Goal: Task Accomplishment & Management: Use online tool/utility

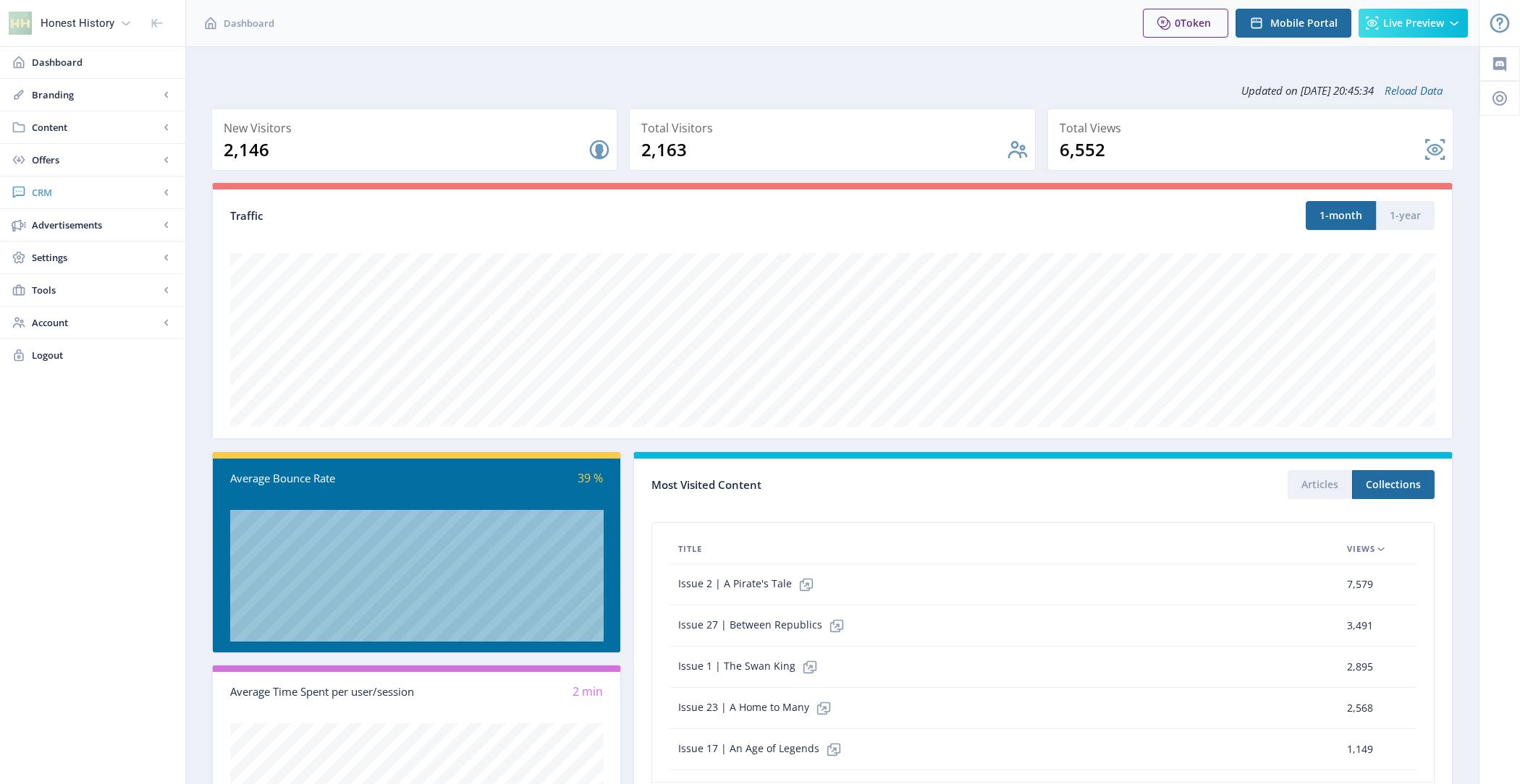
click at [88, 201] on link "CRM" at bounding box center [92, 192] width 185 height 32
click at [114, 221] on span "Readers" at bounding box center [109, 225] width 125 height 15
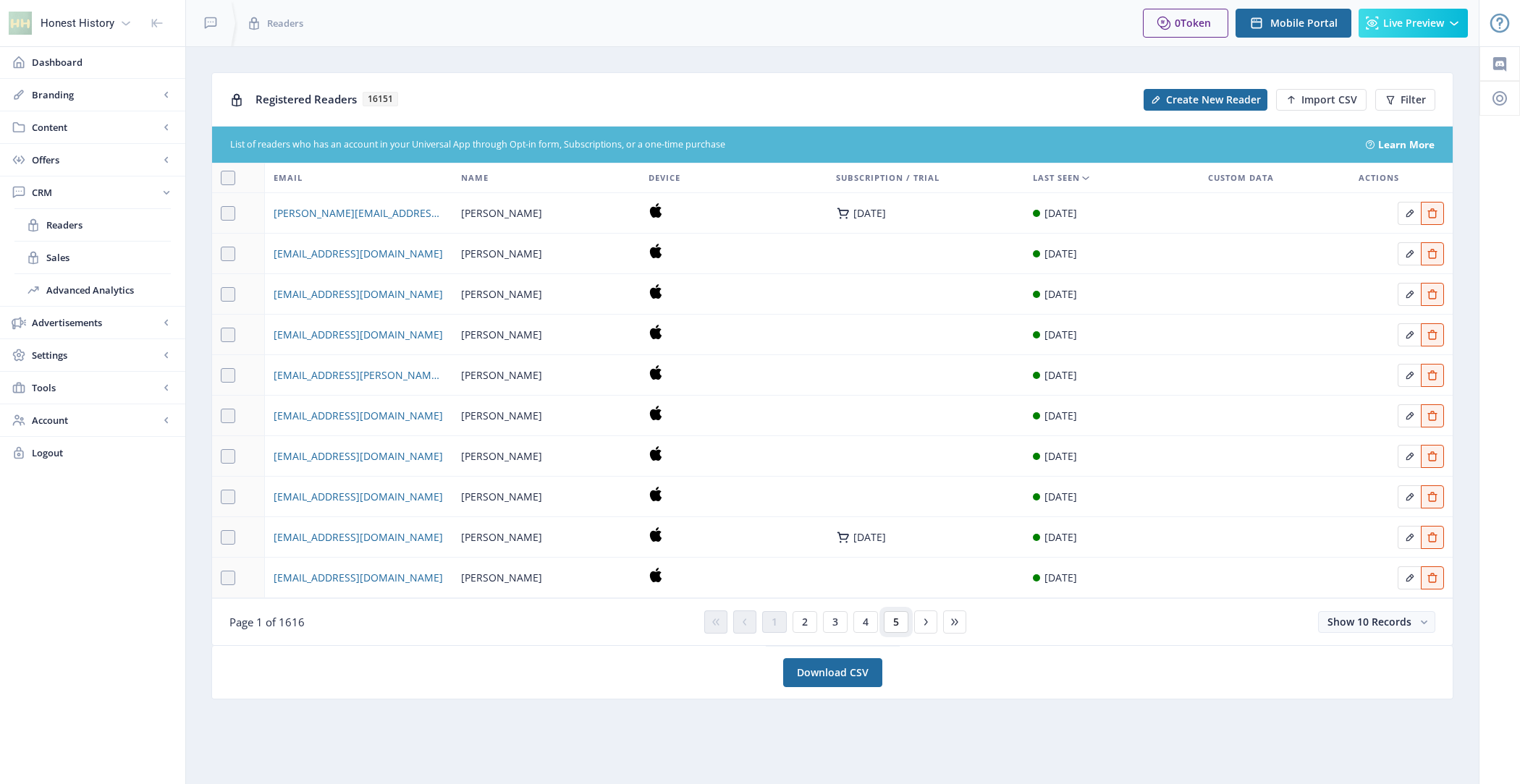
click at [898, 619] on button "5" at bounding box center [896, 622] width 24 height 21
click at [1227, 103] on span "Create New Reader" at bounding box center [1213, 100] width 95 height 12
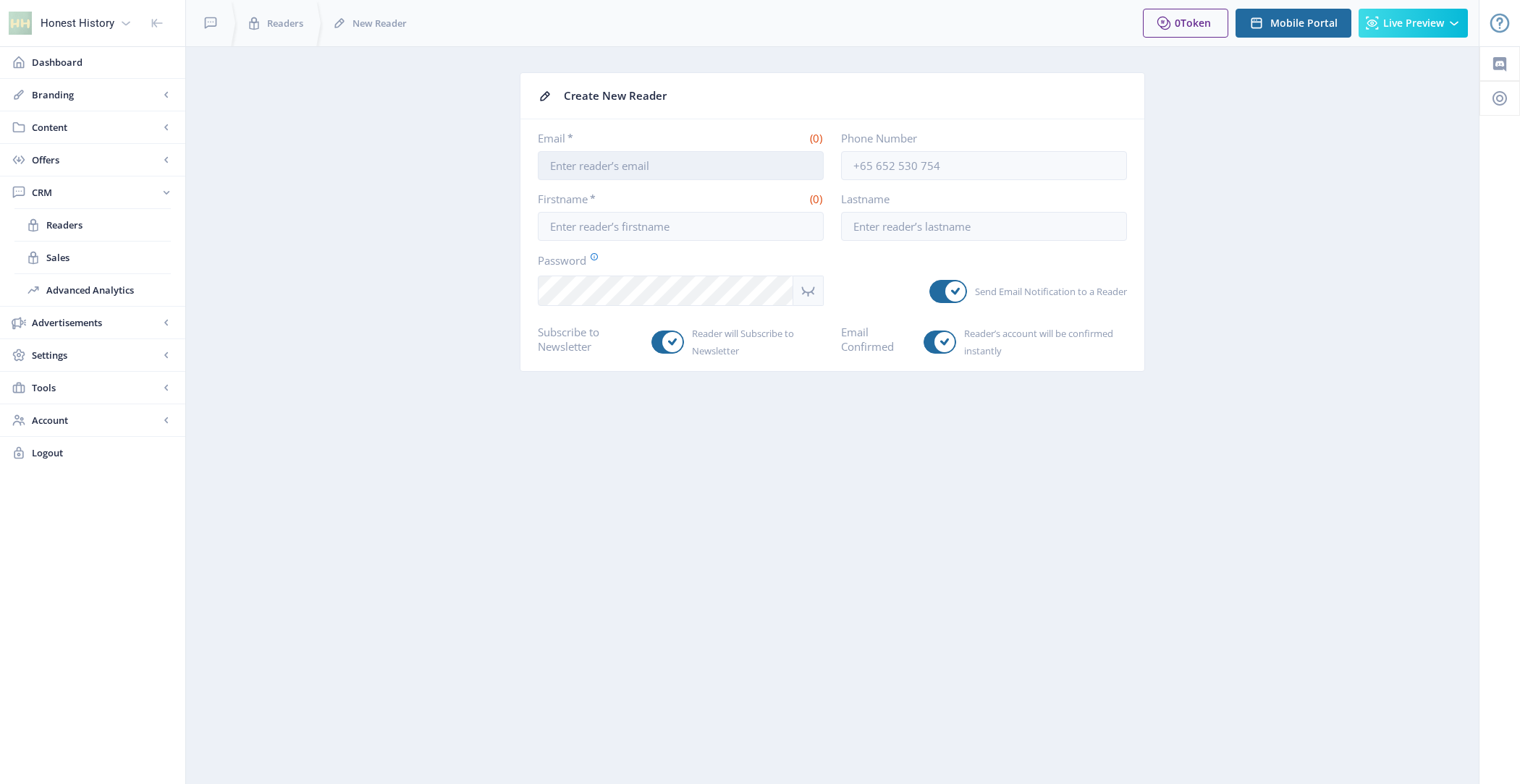
click at [595, 161] on input "Email *" at bounding box center [680, 165] width 286 height 29
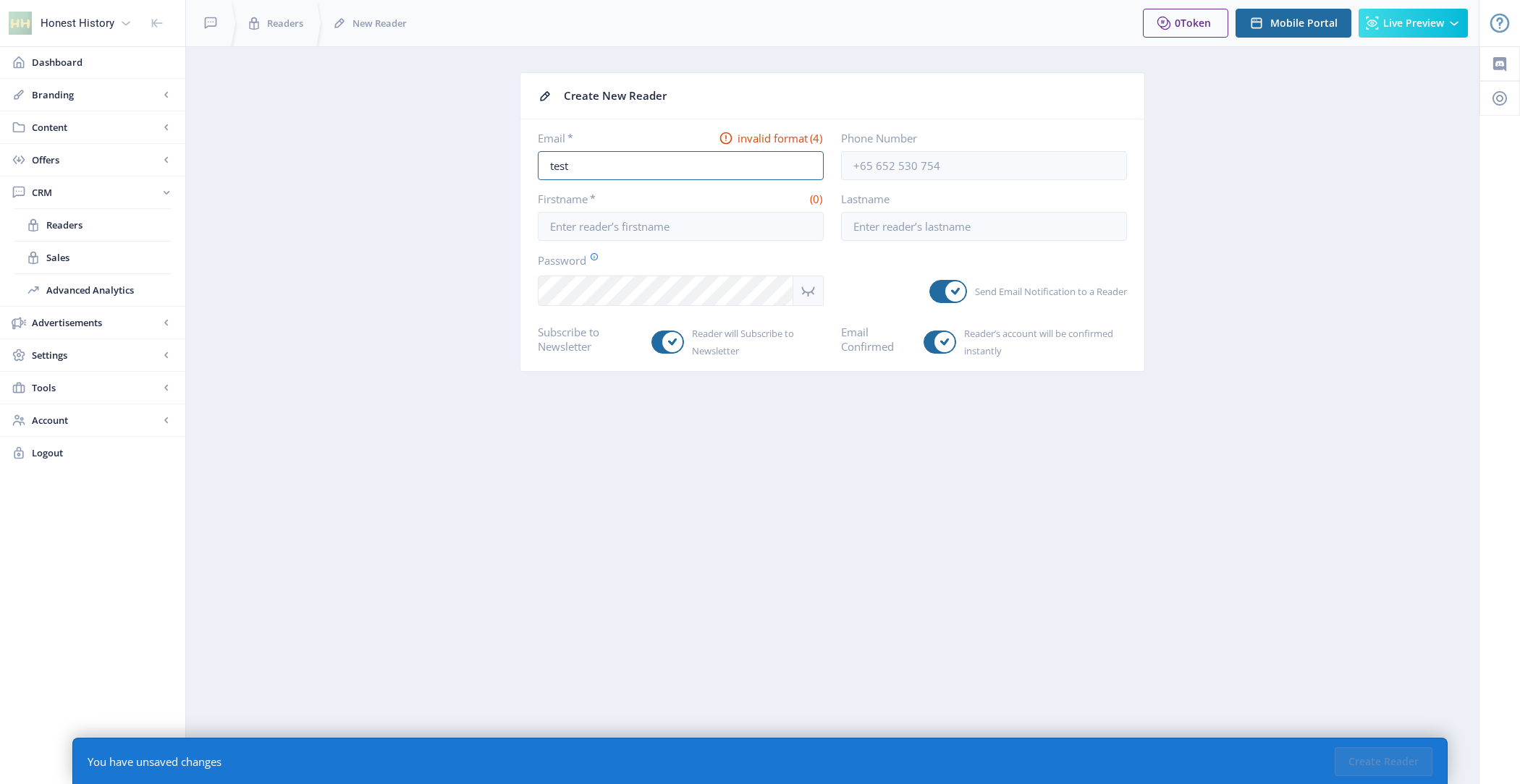
type input "[EMAIL_ADDRESS][DOMAIN_NAME]"
click at [647, 231] on input "Firstname *" at bounding box center [680, 226] width 286 height 29
type input "MagLoft"
type input "Test Account"
click at [810, 282] on icon "Show password" at bounding box center [808, 291] width 18 height 18
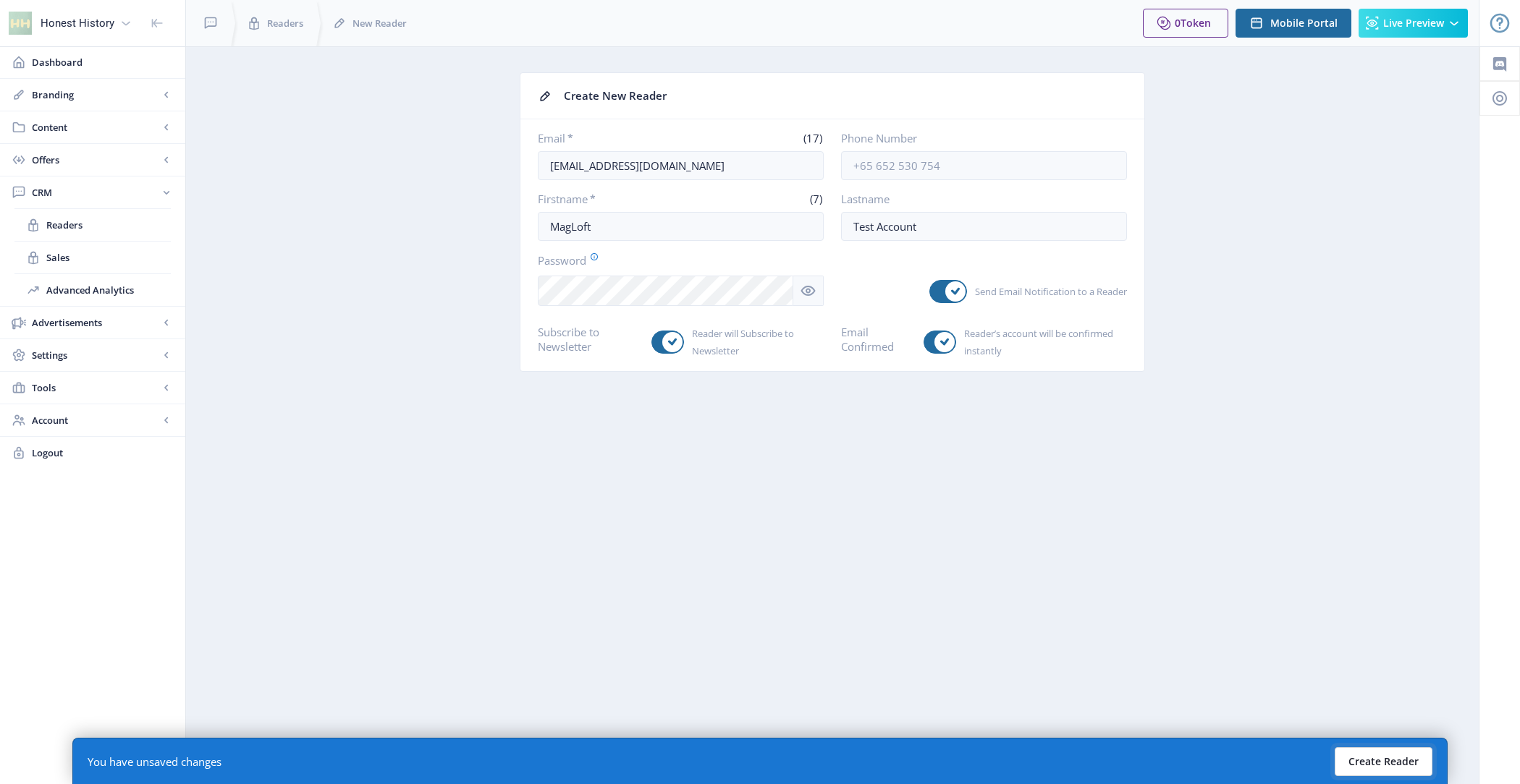
click at [1360, 754] on button "Create Reader" at bounding box center [1383, 762] width 97 height 29
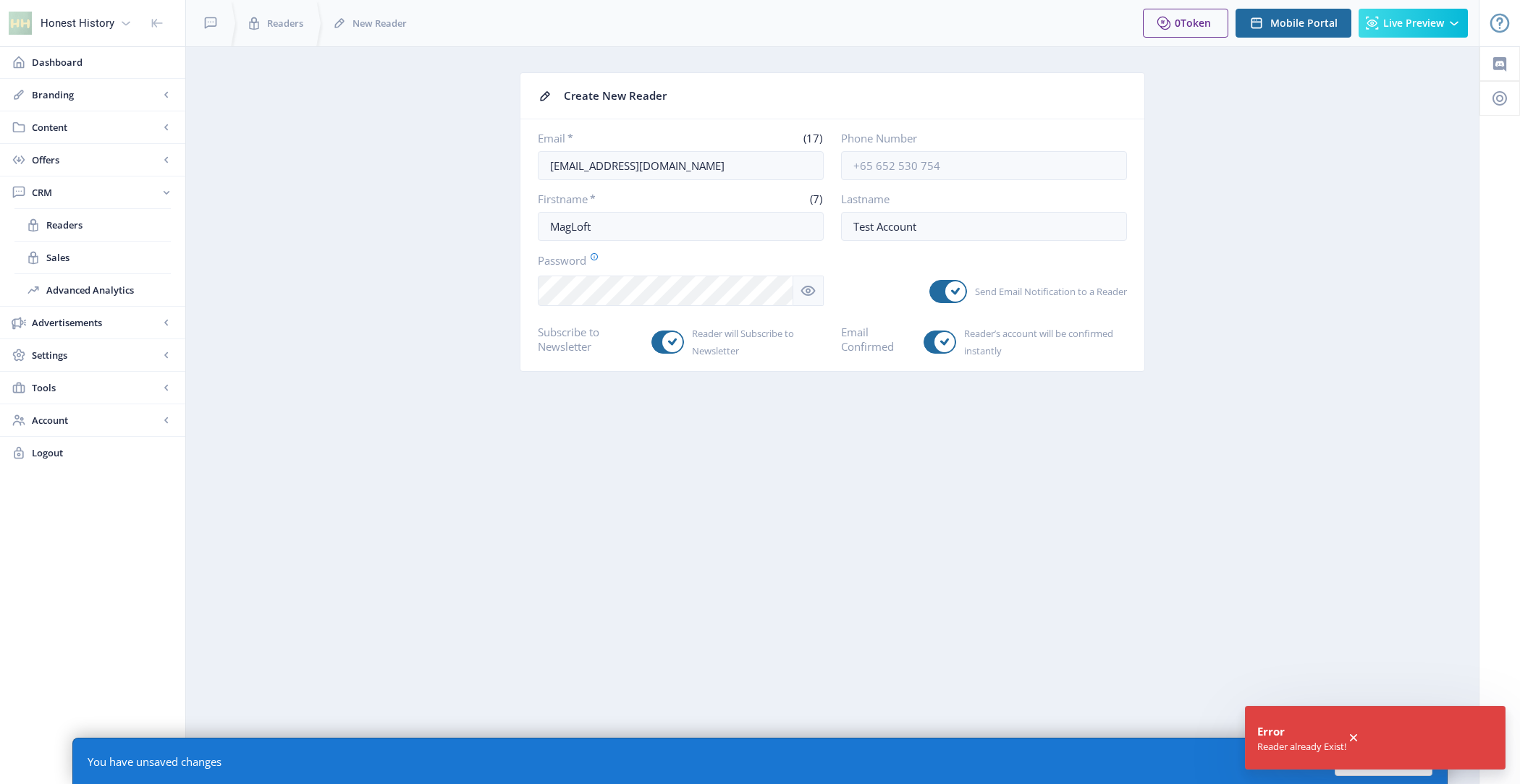
click at [1355, 741] on icon at bounding box center [1354, 738] width 15 height 15
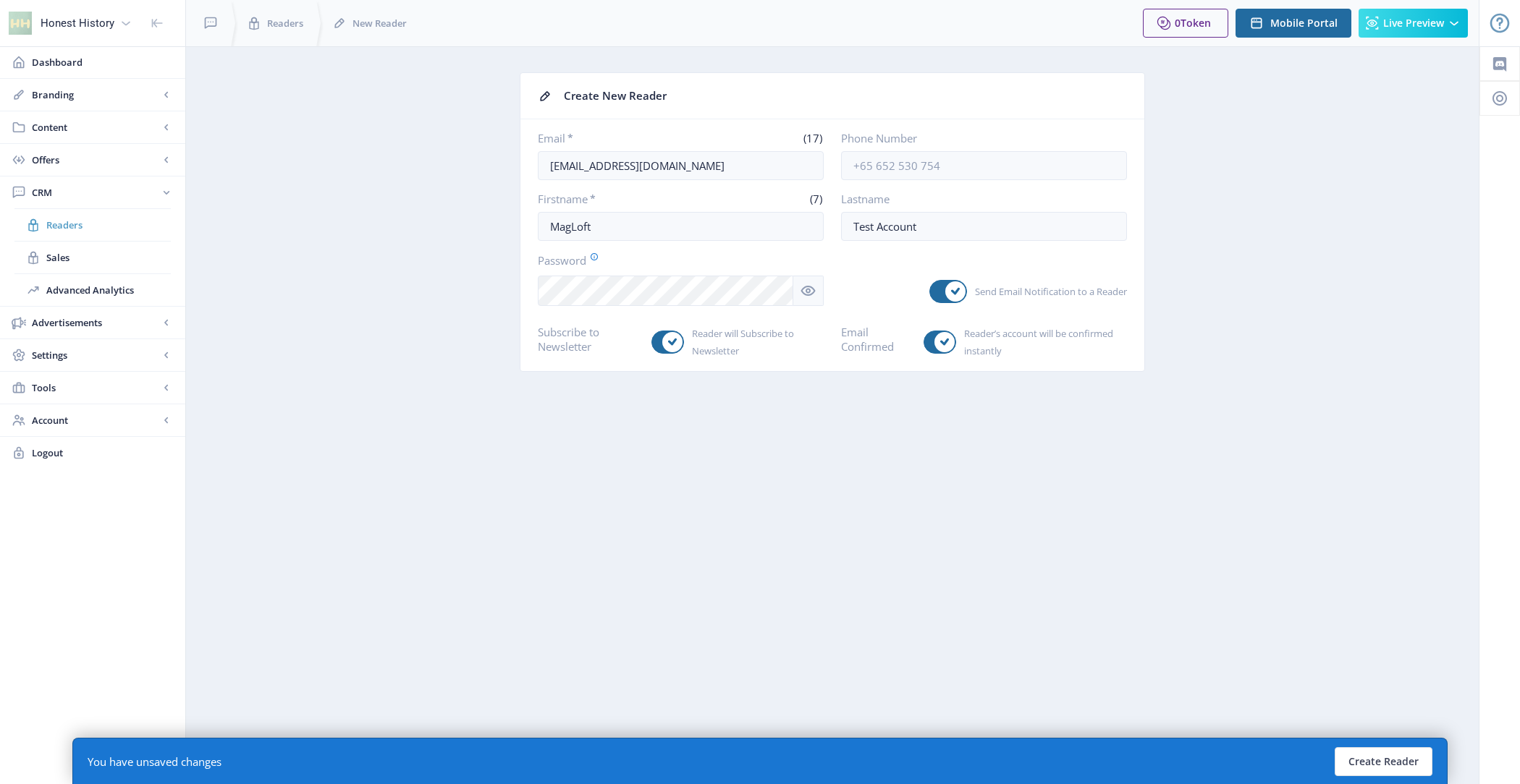
click at [92, 223] on span "Readers" at bounding box center [109, 225] width 125 height 15
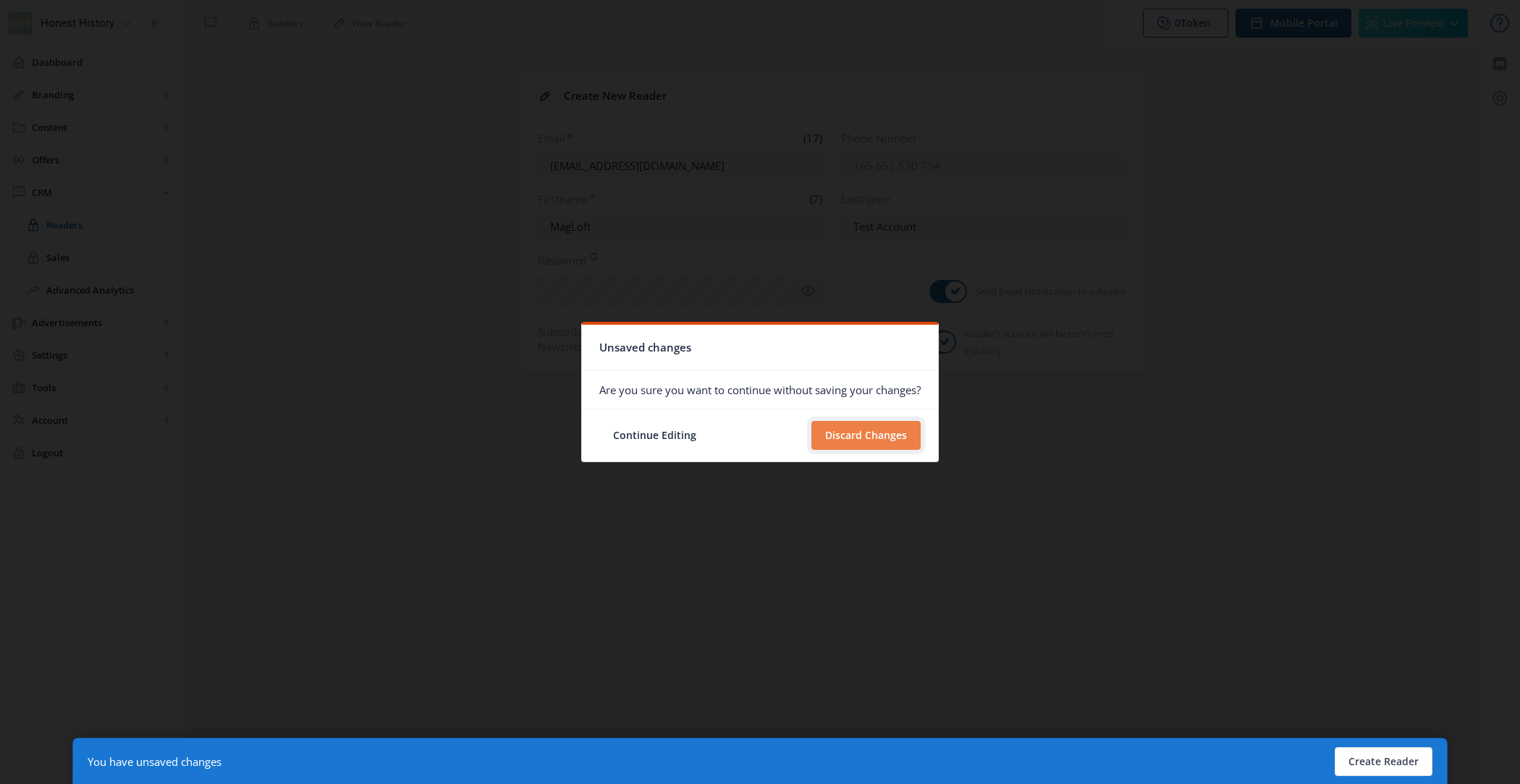
click at [865, 447] on button "Discard Changes" at bounding box center [866, 435] width 109 height 29
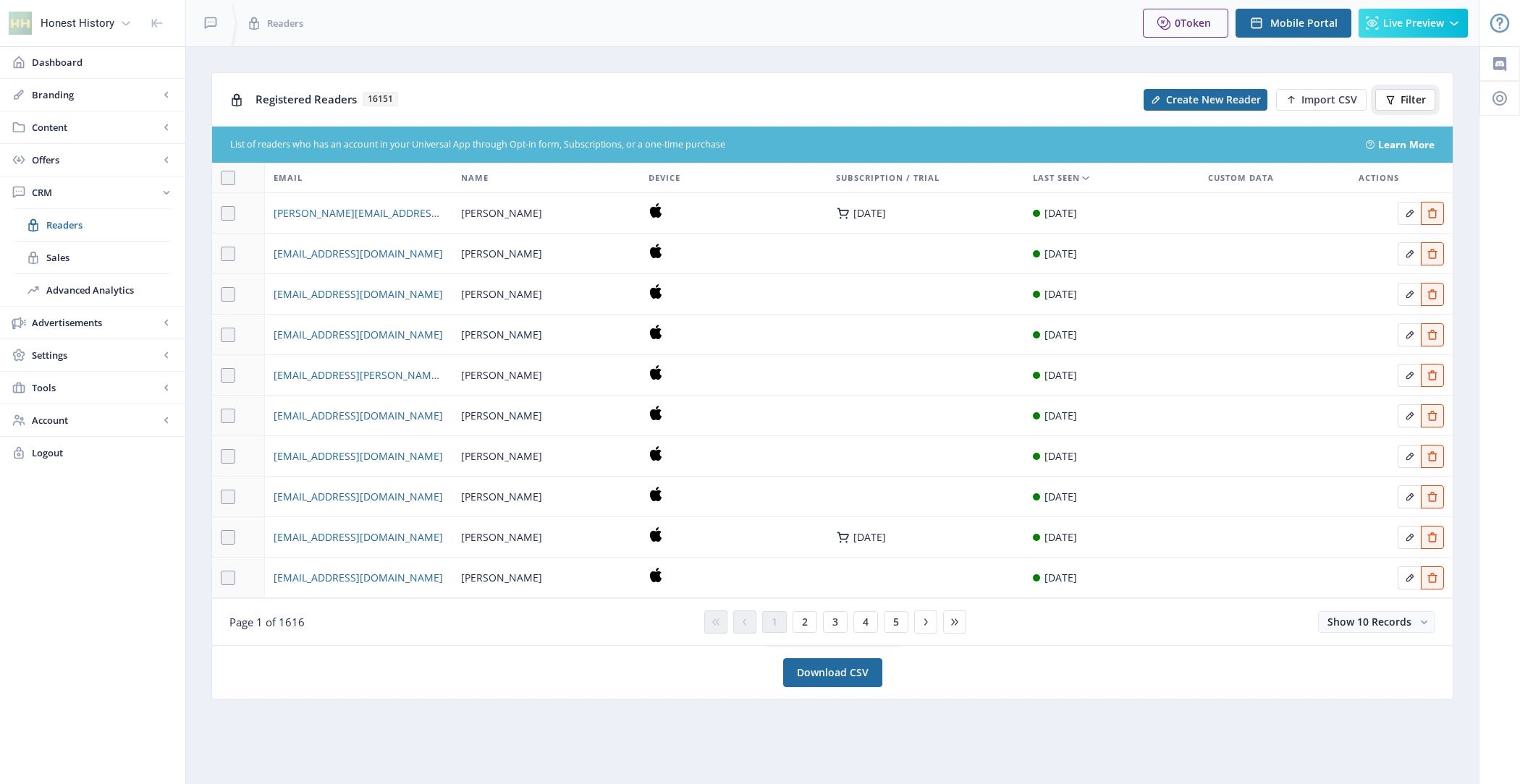
click at [1407, 100] on span "Filter" at bounding box center [1414, 100] width 25 height 12
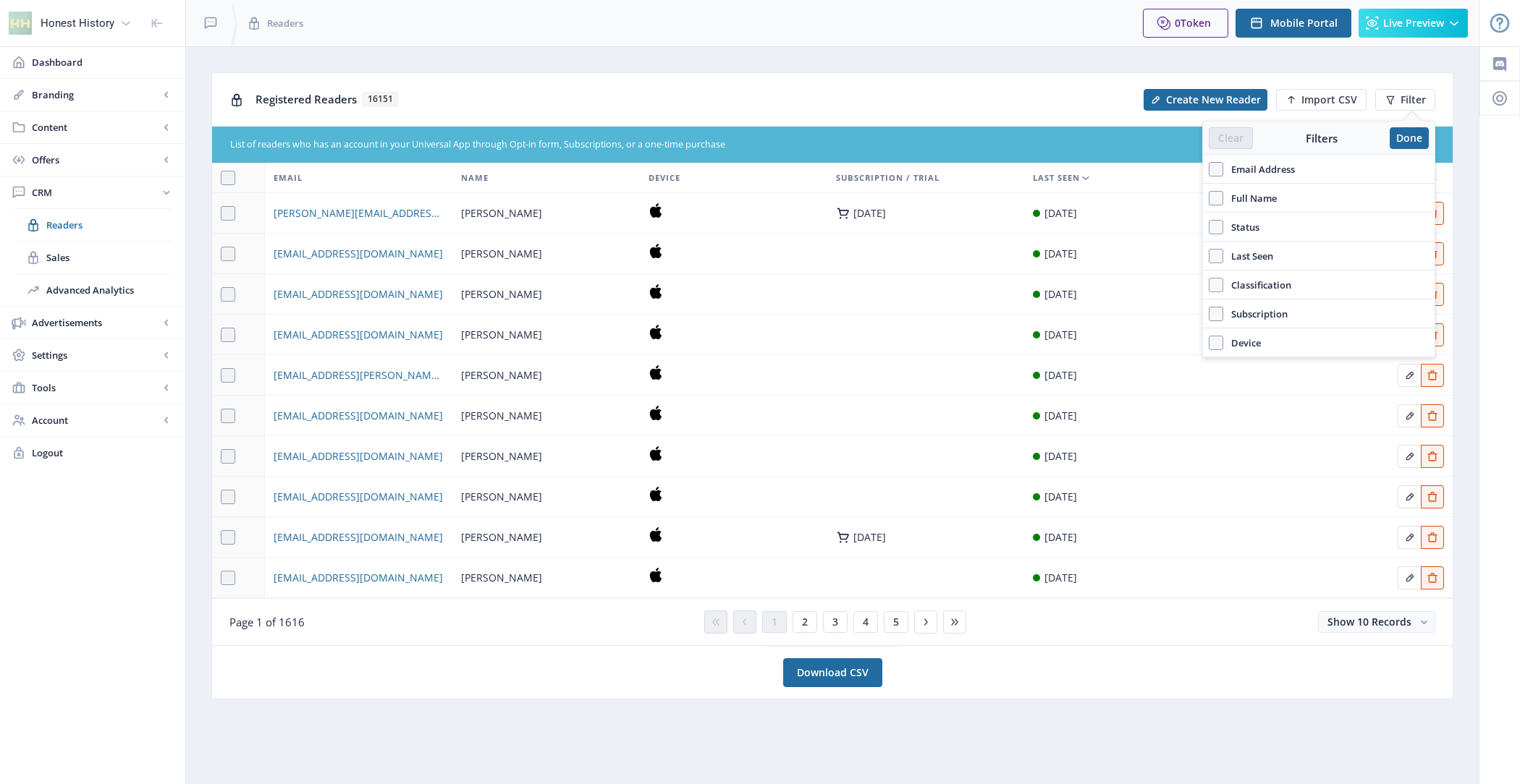
click at [1245, 168] on span "Email Address" at bounding box center [1259, 170] width 72 height 18
click at [1210, 168] on input "Email Address" at bounding box center [1209, 168] width 1 height 1
checkbox input "true"
click at [1242, 196] on input "text" at bounding box center [1319, 201] width 220 height 23
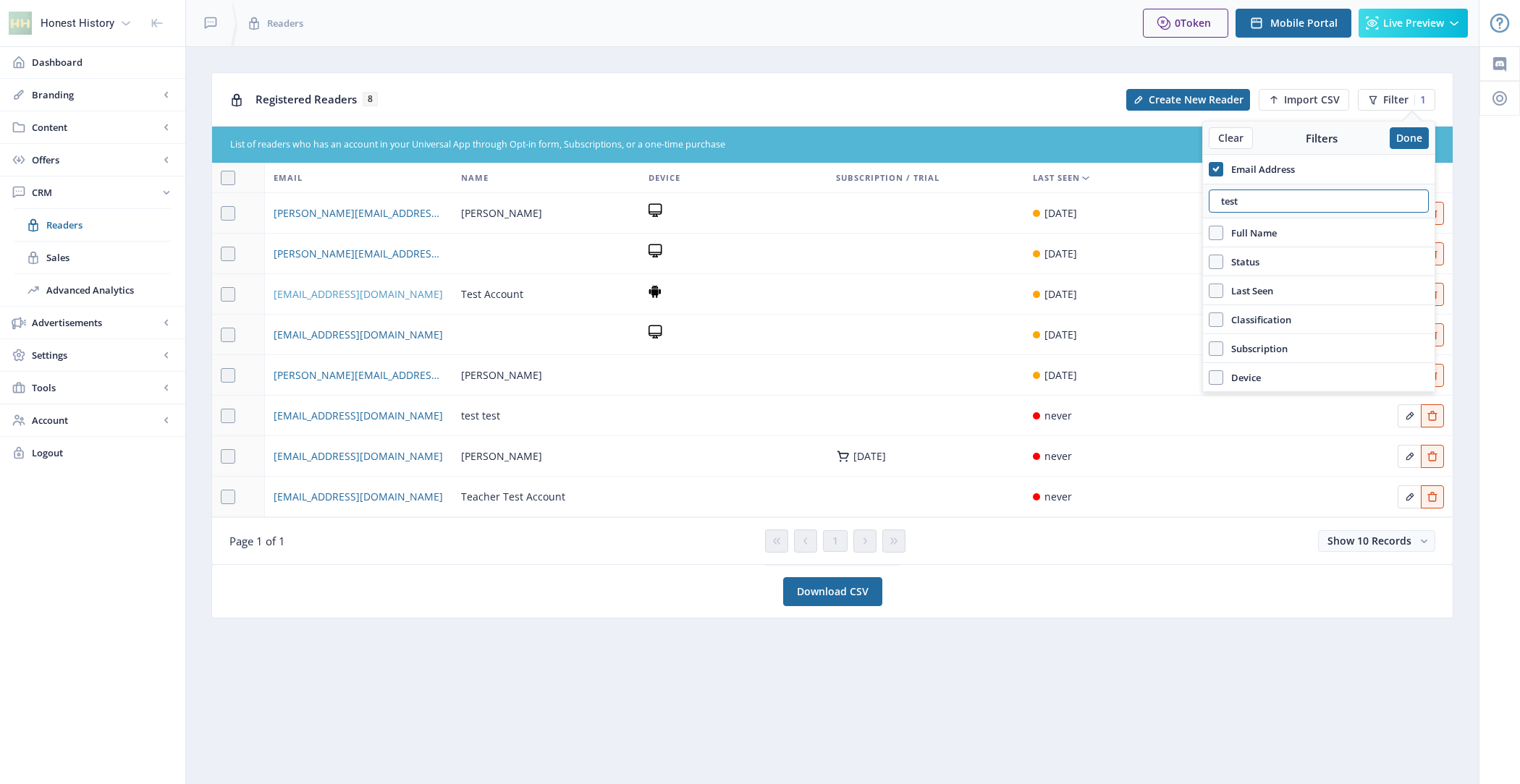
type input "test"
click at [346, 287] on span "[EMAIL_ADDRESS][DOMAIN_NAME]" at bounding box center [358, 295] width 169 height 18
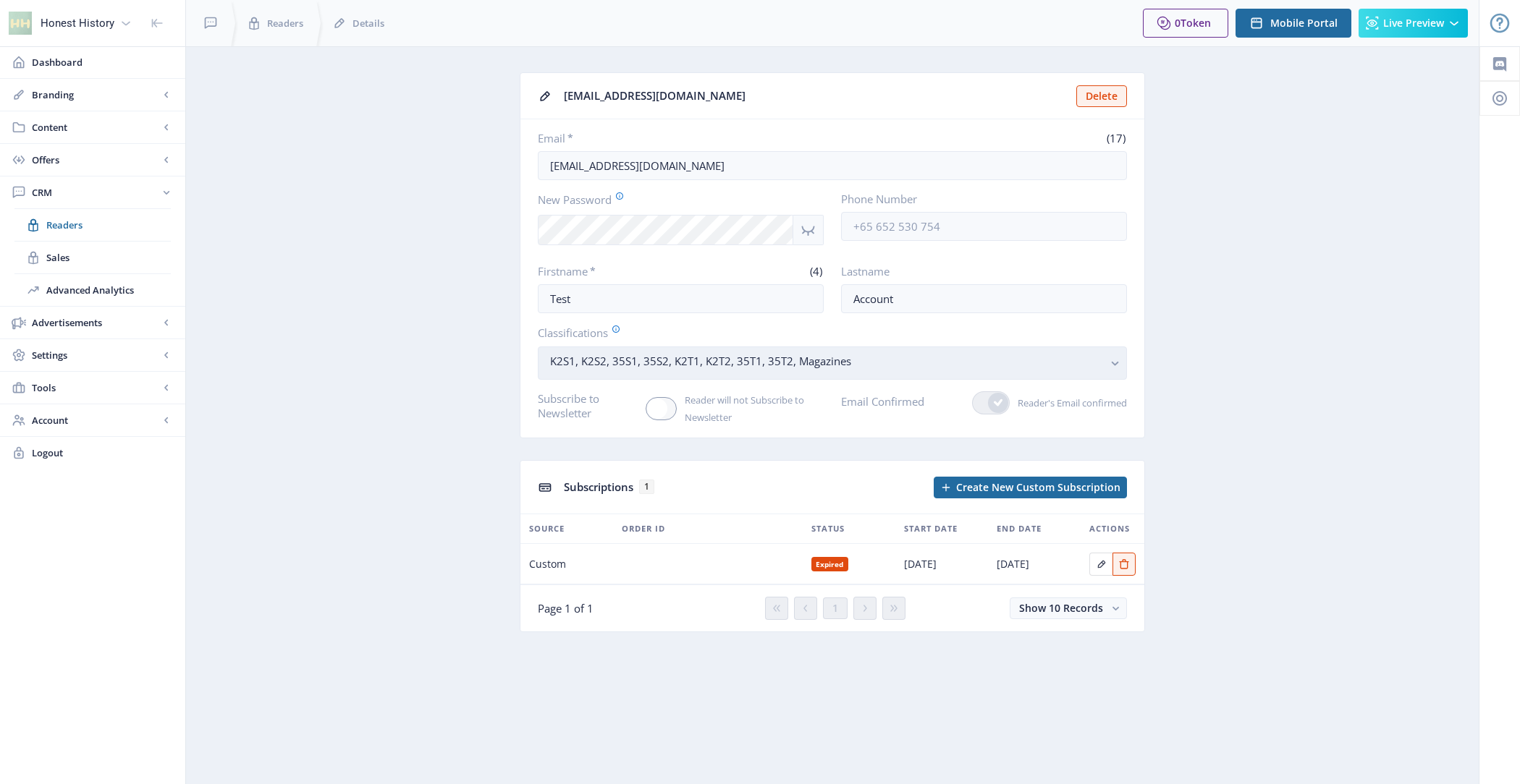
click at [944, 358] on nb-select-label "K2S1, K2S2, 35S1, 35S2, K2T1, K2T2, 35T1, 35T2, Magazines" at bounding box center [826, 361] width 553 height 18
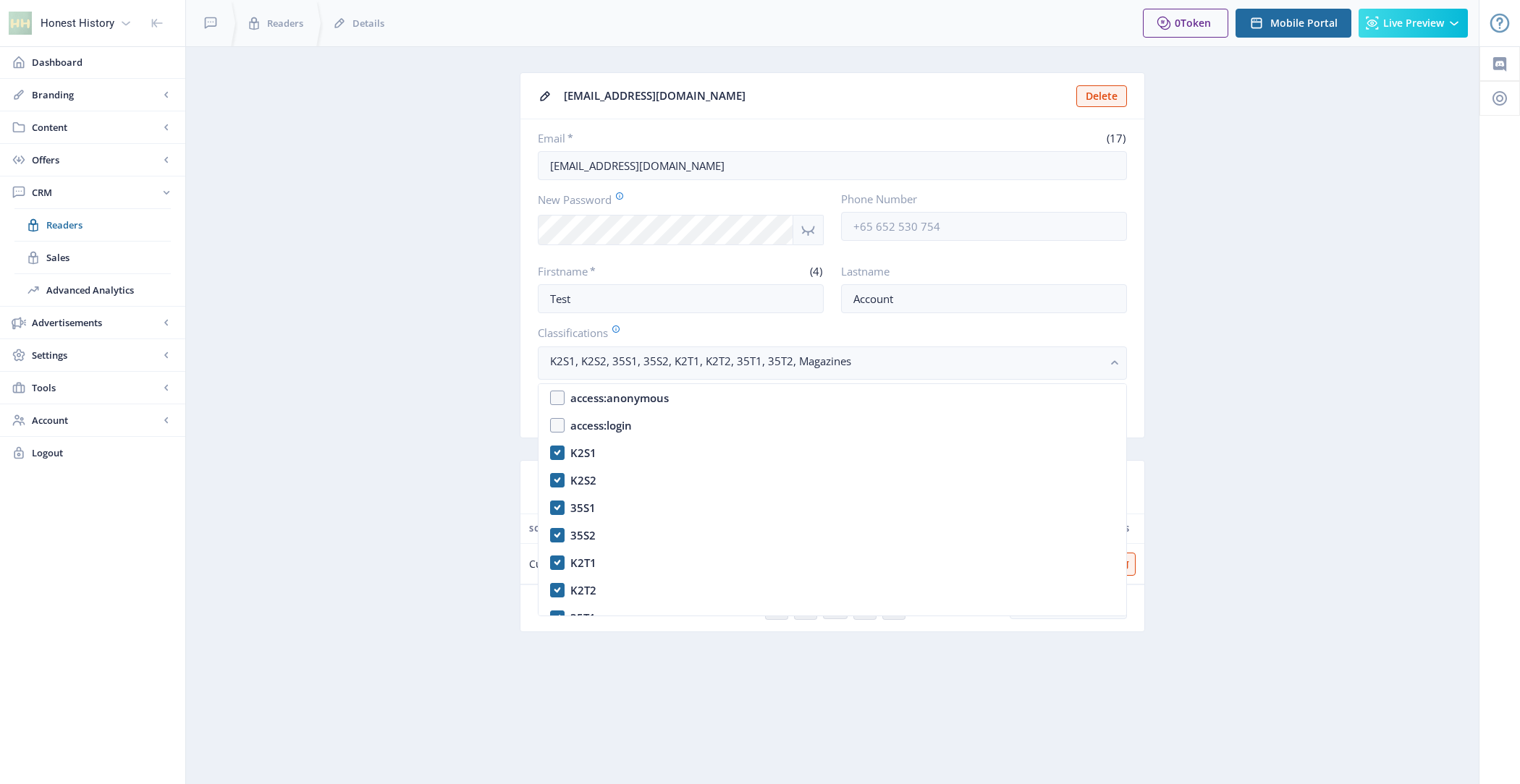
click at [1459, 354] on nb-layout-column "[EMAIL_ADDRESS][DOMAIN_NAME] Delete Email * (17) [EMAIL_ADDRESS][DOMAIN_NAME] N…" at bounding box center [832, 416] width 1295 height 738
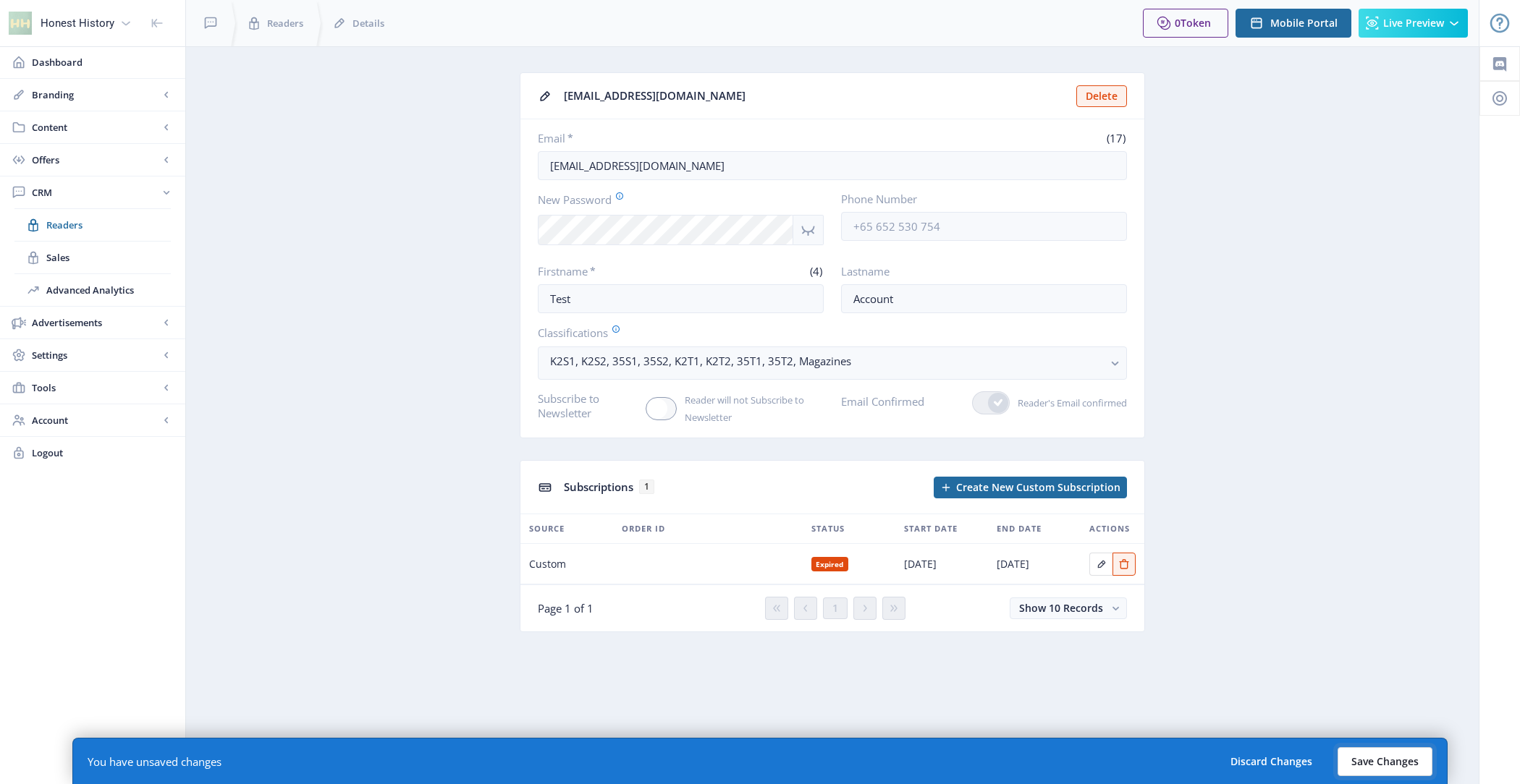
click at [1392, 764] on button "Save Changes" at bounding box center [1385, 762] width 95 height 29
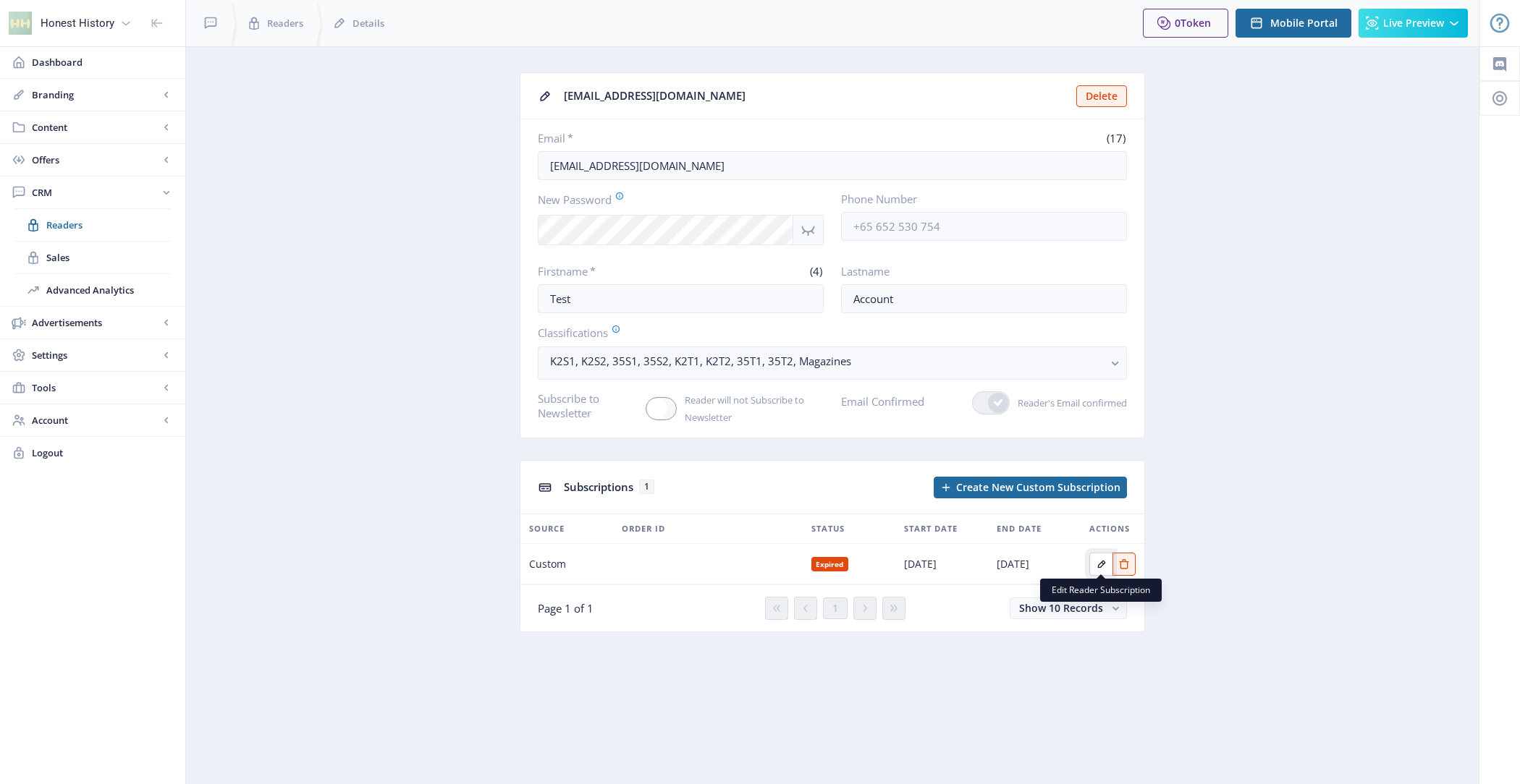
click at [1098, 568] on button "Edit page" at bounding box center [1100, 564] width 23 height 23
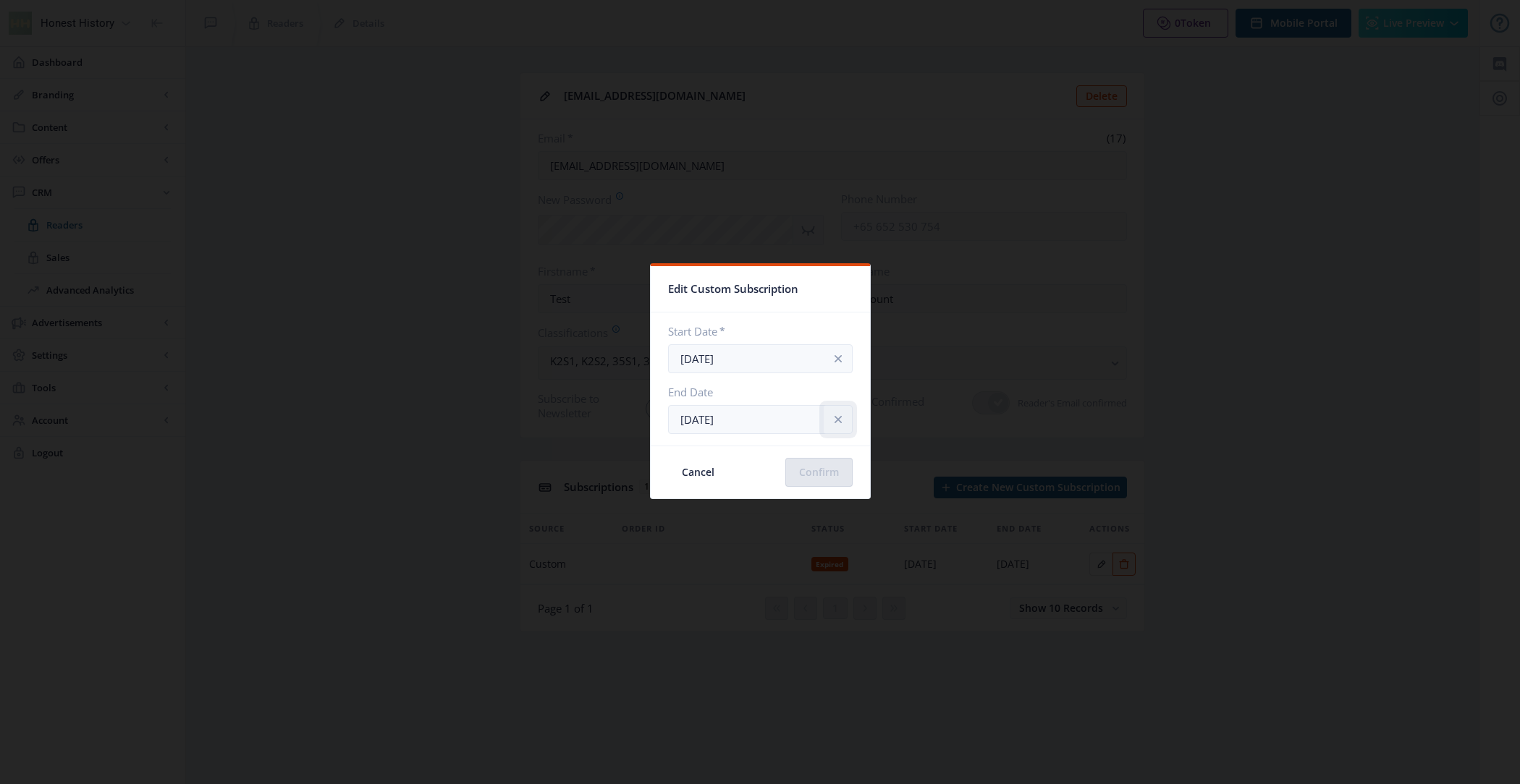
click at [836, 419] on button at bounding box center [838, 419] width 29 height 29
click at [791, 474] on button "Confirm" at bounding box center [818, 472] width 67 height 29
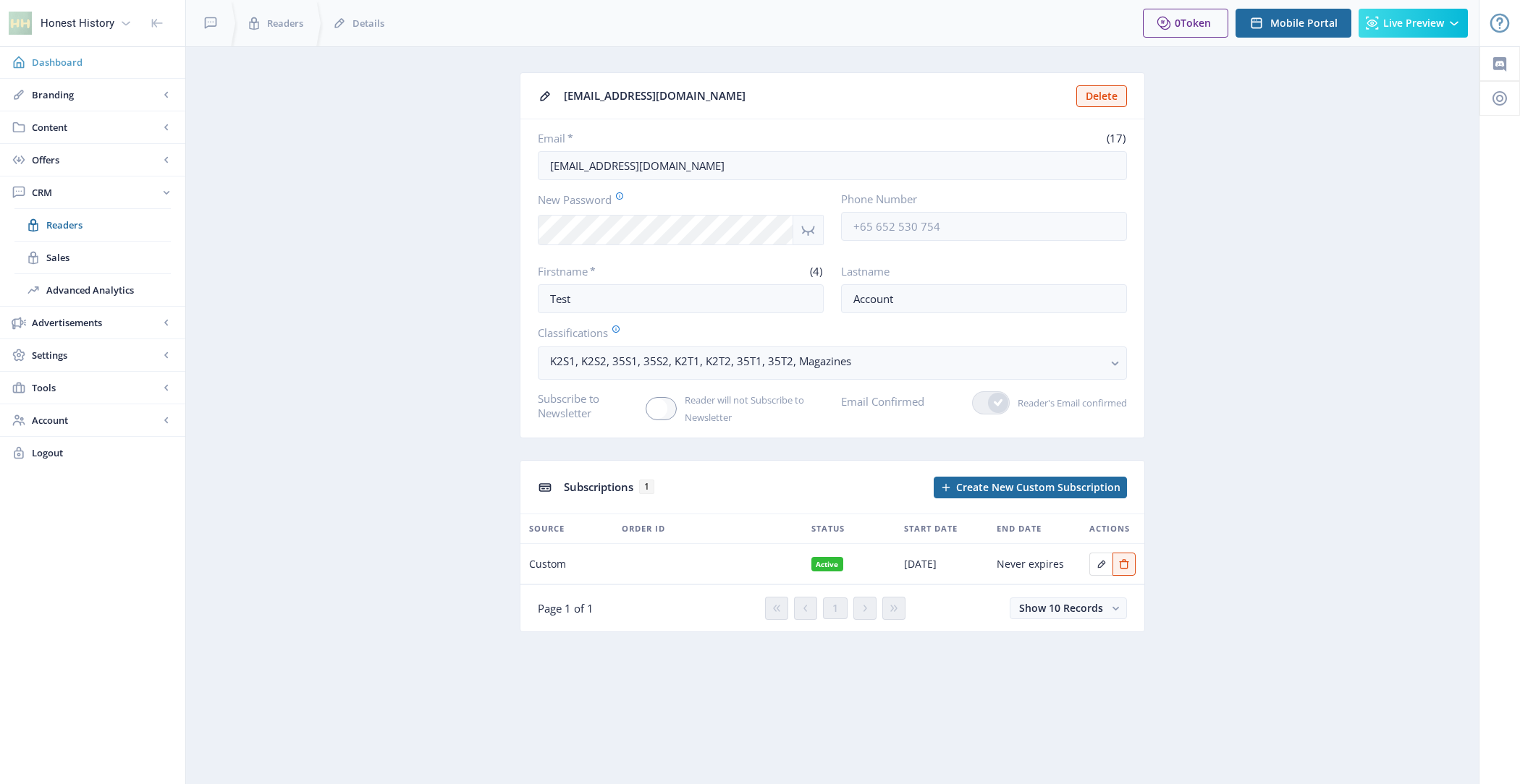
click at [106, 65] on span "Dashboard" at bounding box center [103, 62] width 142 height 15
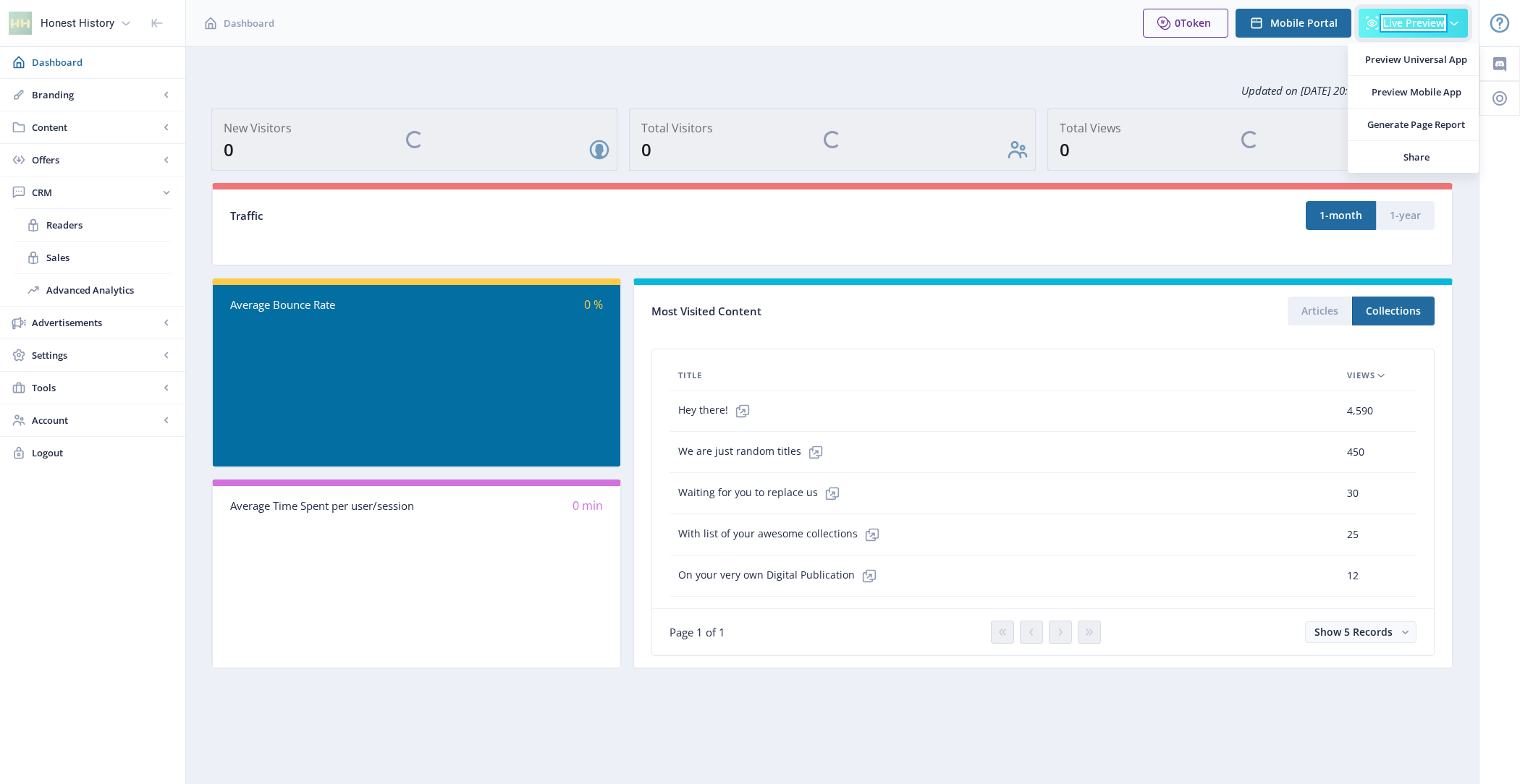
click at [1399, 18] on span "Live Preview" at bounding box center [1414, 24] width 61 height 12
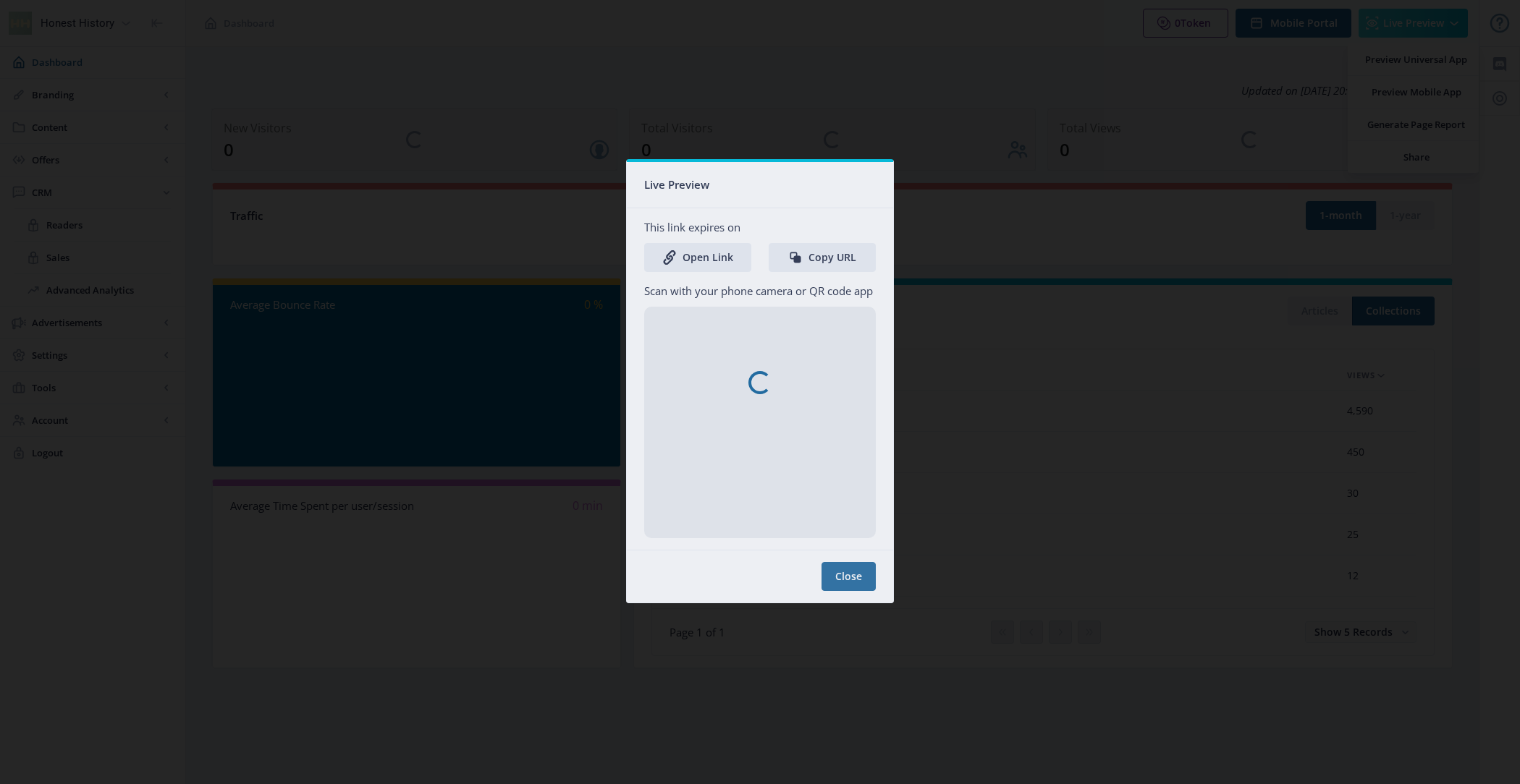
click at [704, 255] on nb-spinner at bounding box center [760, 382] width 267 height 441
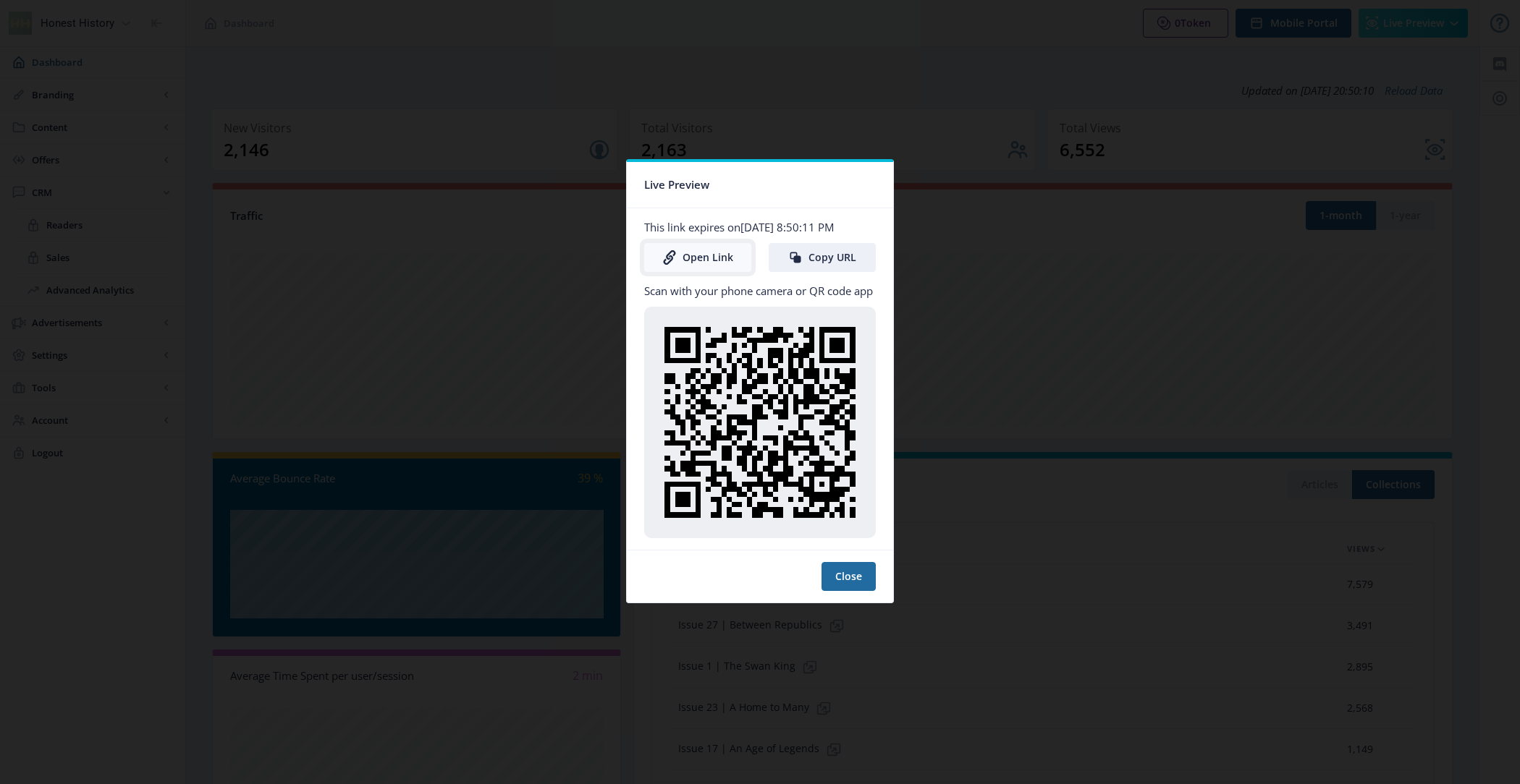
click at [683, 264] on link "Open Link" at bounding box center [697, 257] width 107 height 29
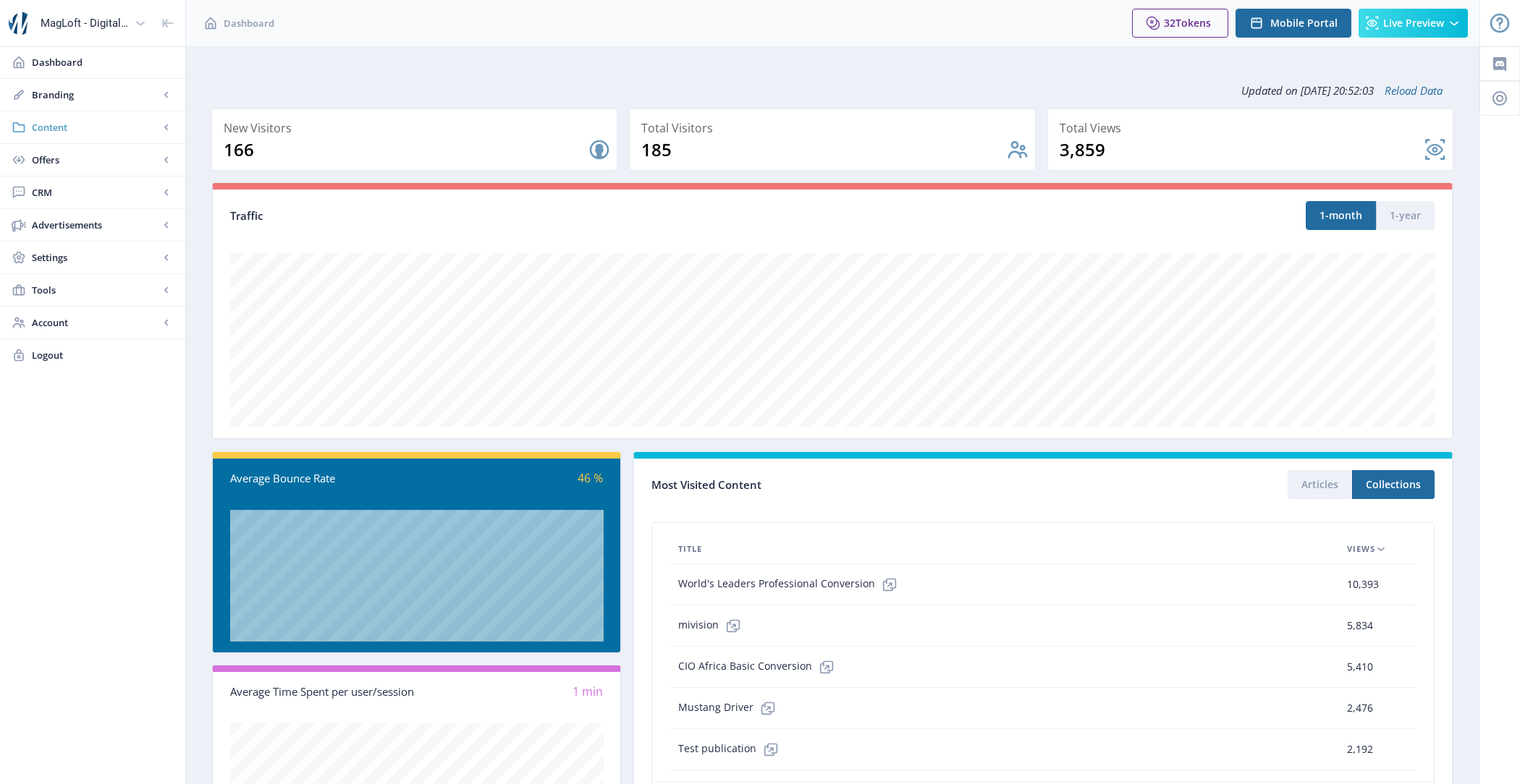
click at [137, 120] on span "Content" at bounding box center [95, 128] width 128 height 15
click at [137, 191] on span "Collections" at bounding box center [109, 193] width 125 height 15
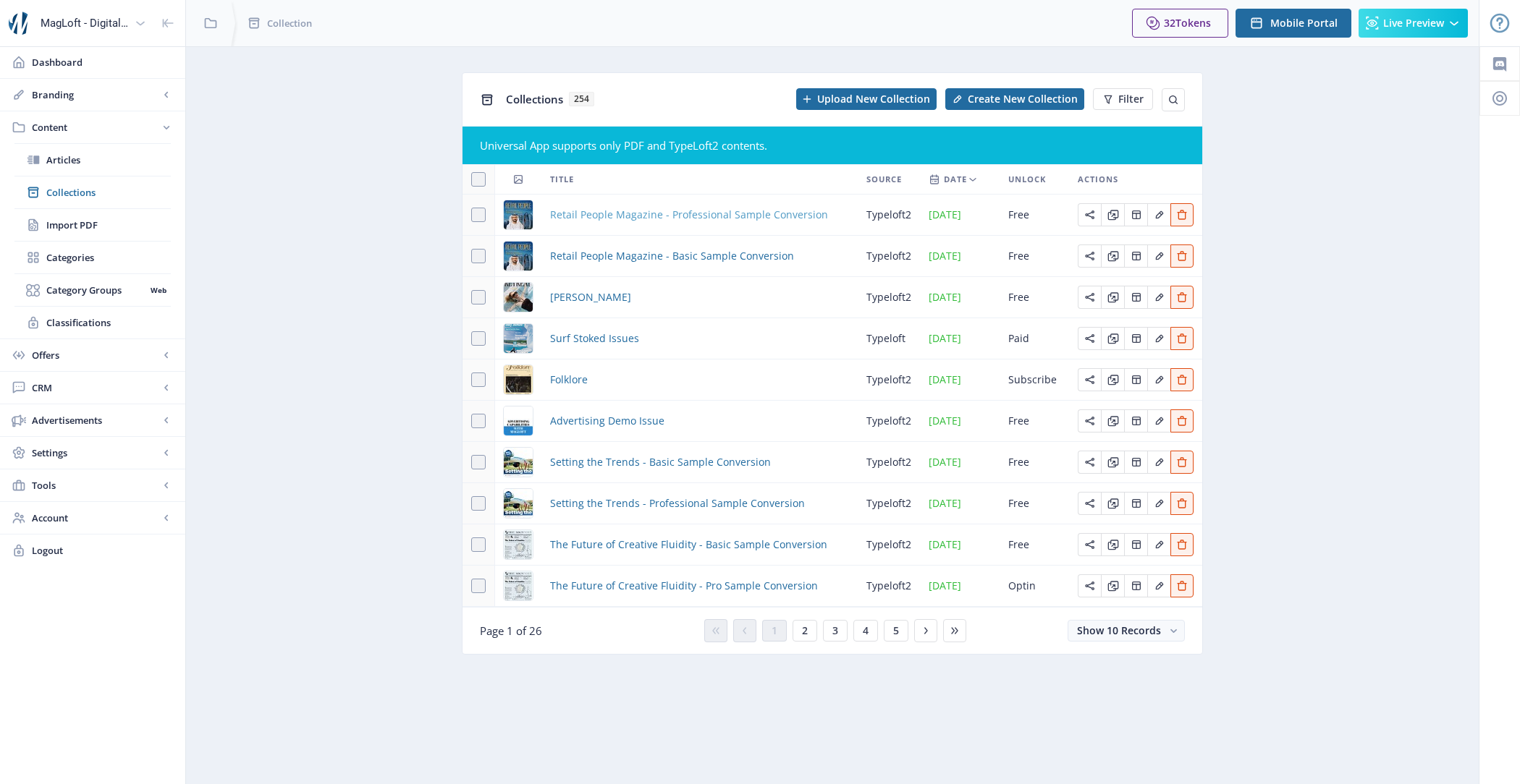
click at [671, 211] on span "Retail People Magazine - Professional Sample Conversion" at bounding box center [689, 215] width 278 height 18
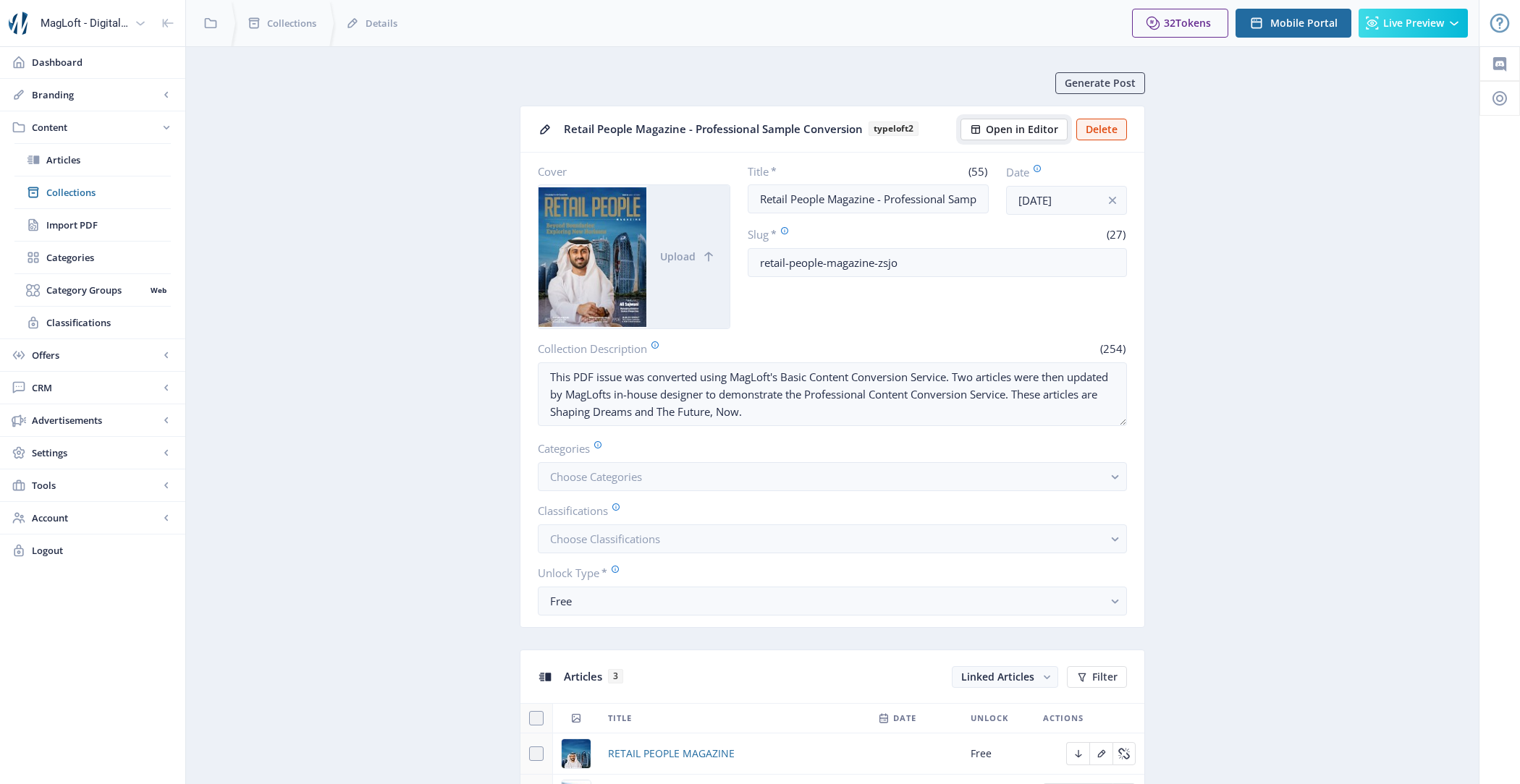
click at [1027, 128] on span "Open in Editor" at bounding box center [1022, 130] width 72 height 12
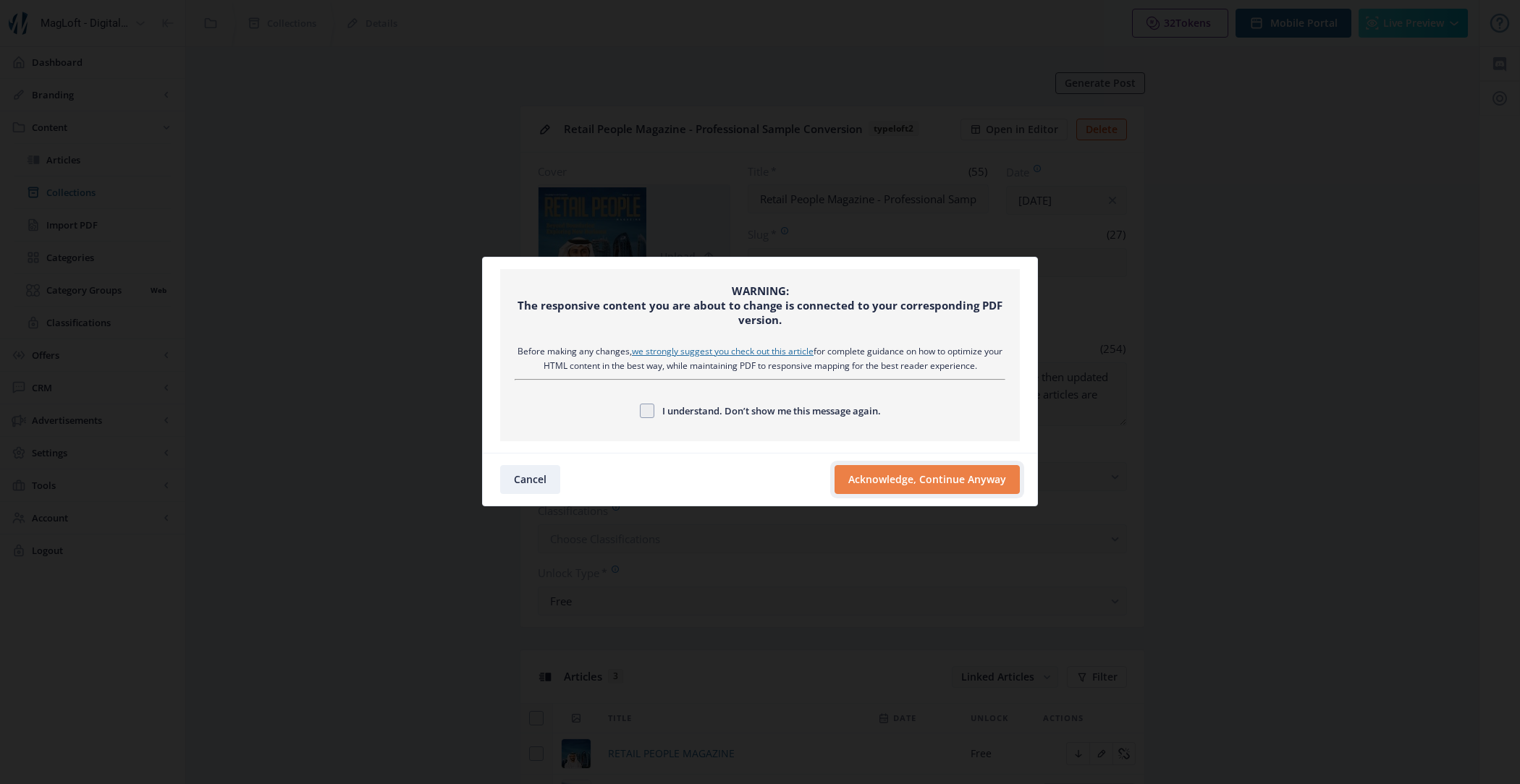
click at [922, 488] on button "Acknowledge, Continue Anyway" at bounding box center [927, 479] width 185 height 29
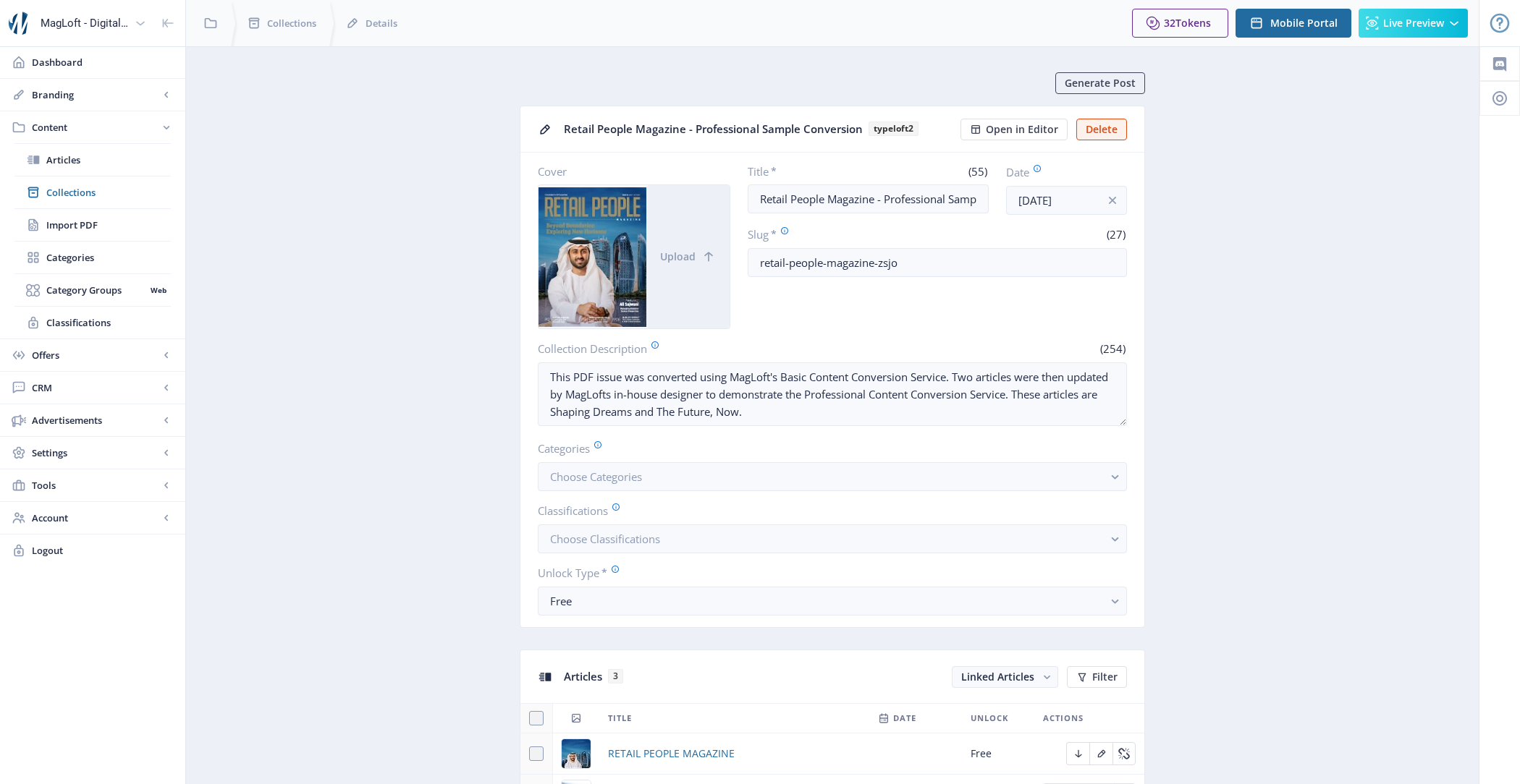
click at [112, 189] on span "Collections" at bounding box center [109, 193] width 125 height 15
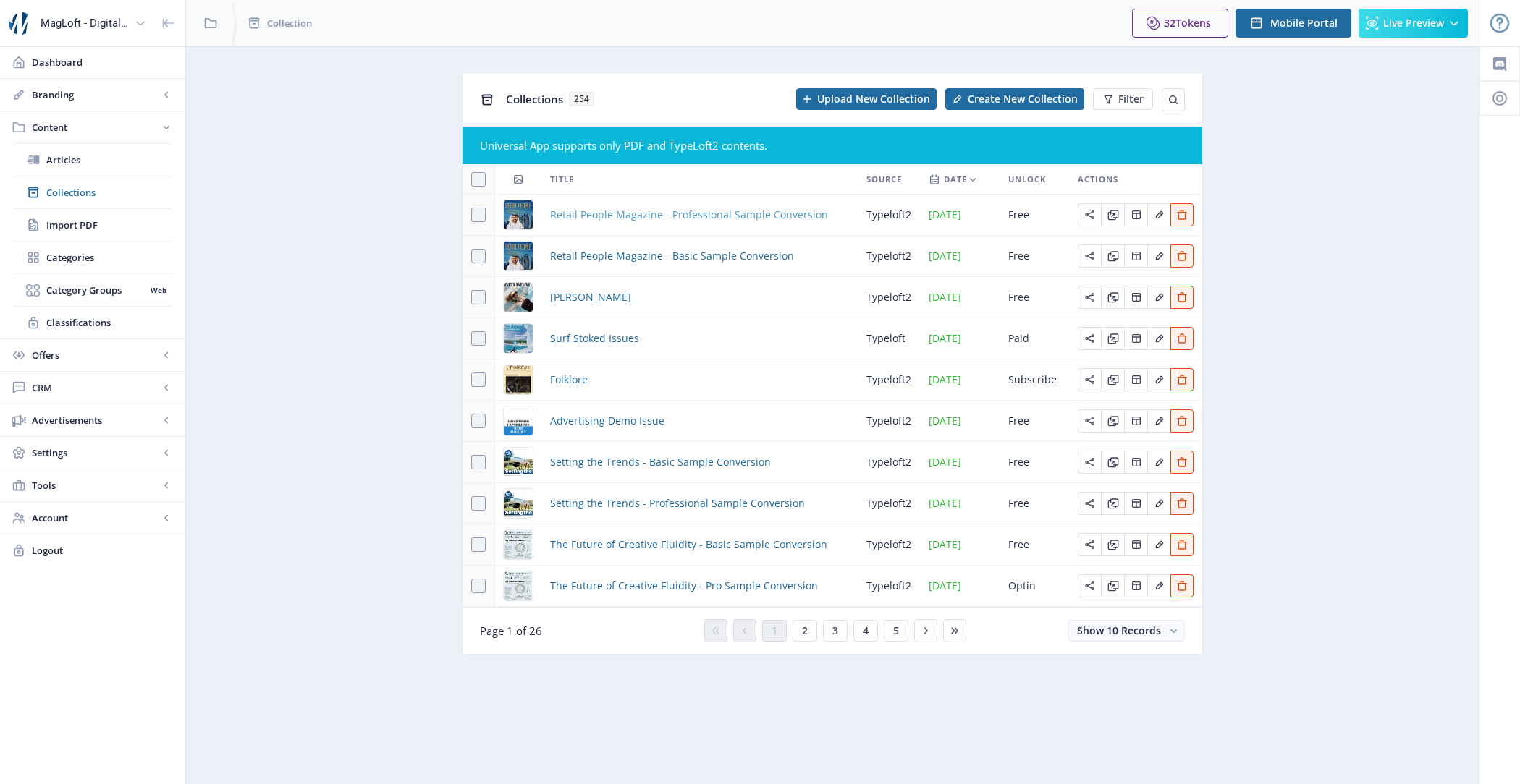
click at [711, 217] on span "Retail People Magazine - Professional Sample Conversion" at bounding box center [689, 215] width 278 height 18
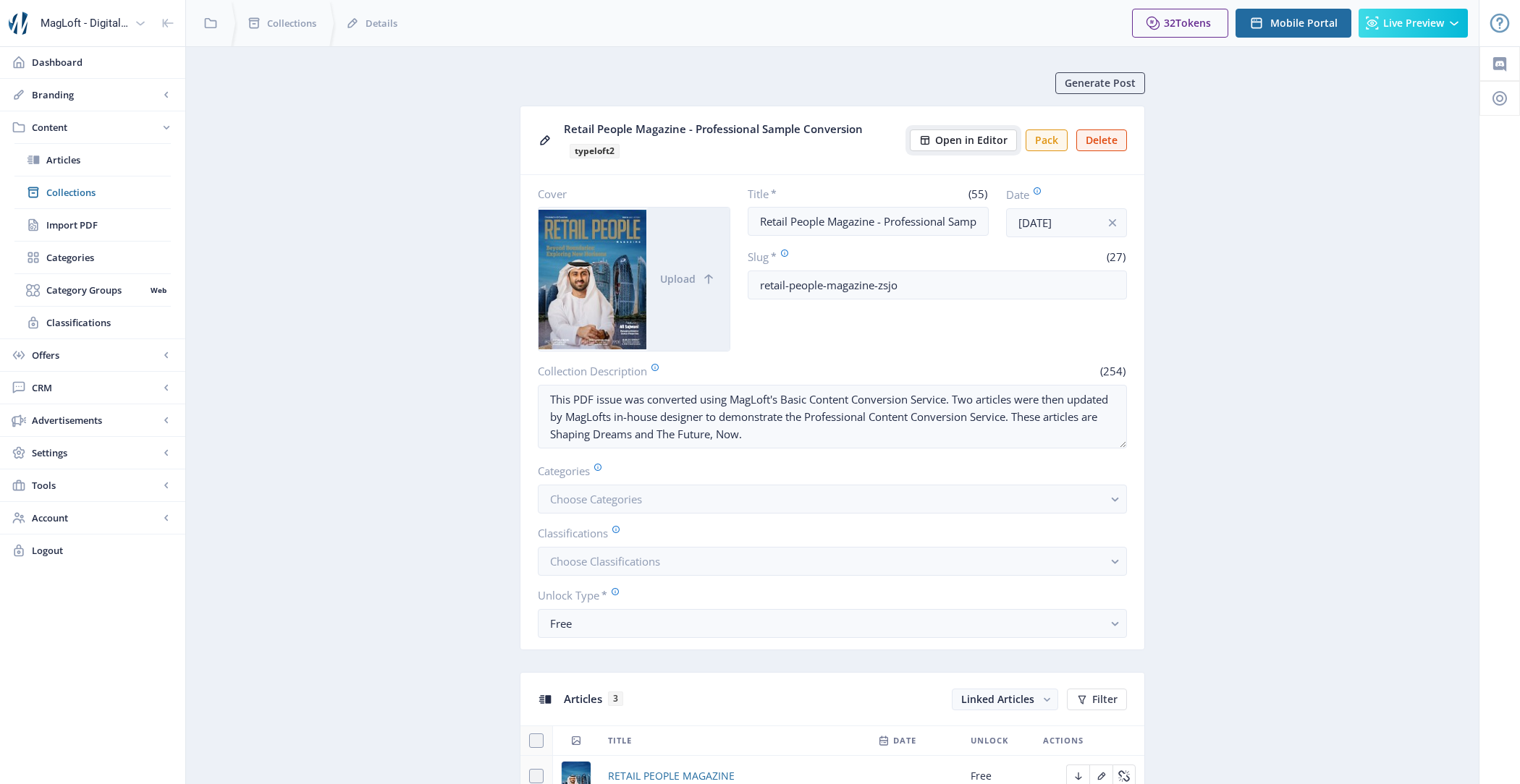
click at [967, 139] on span "Open in Editor" at bounding box center [971, 140] width 72 height 12
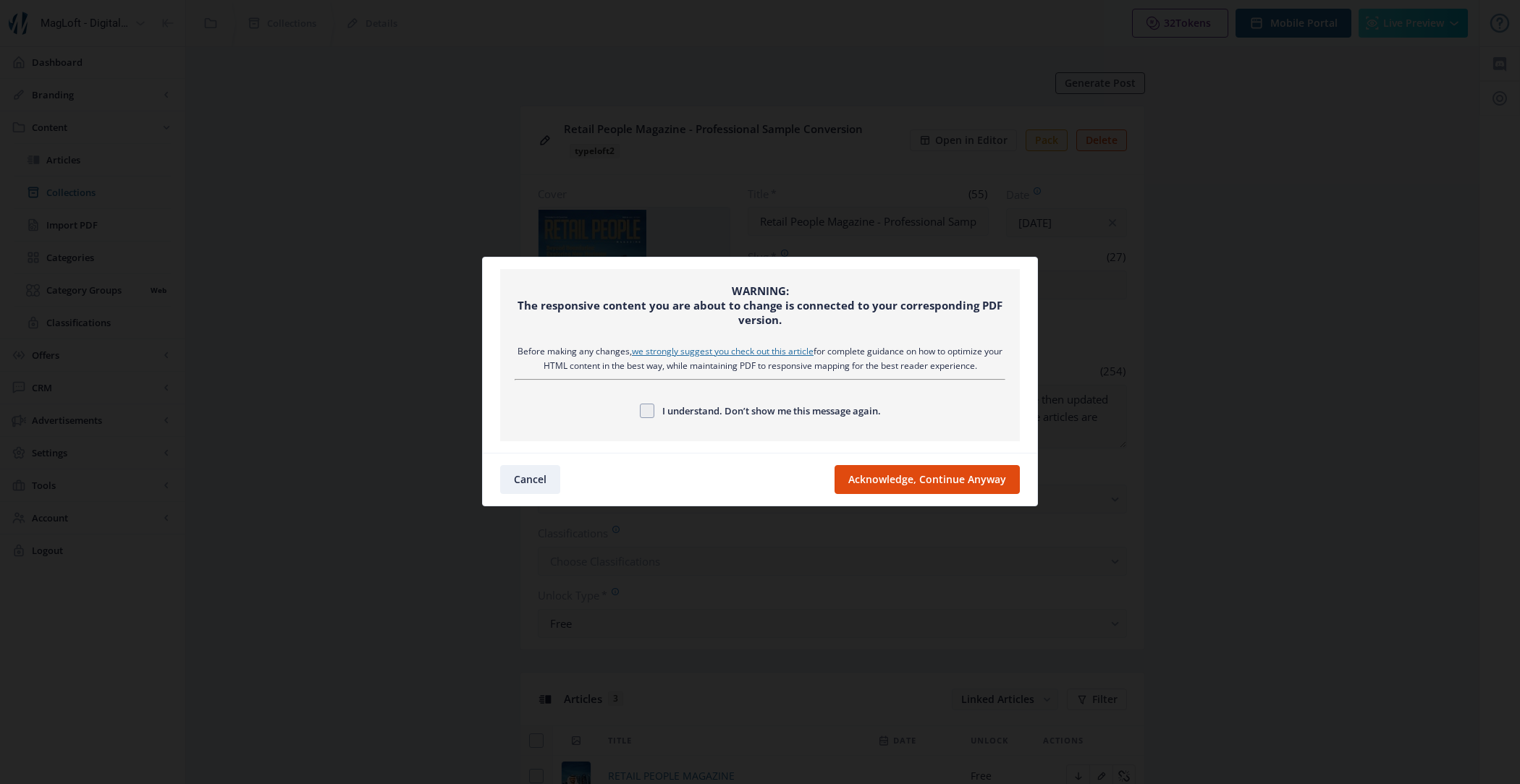
click at [934, 500] on nb-card-footer "Cancel Acknowledge, Continue Anyway" at bounding box center [760, 480] width 555 height 53
click at [931, 475] on button "Acknowledge, Continue Anyway" at bounding box center [927, 479] width 185 height 29
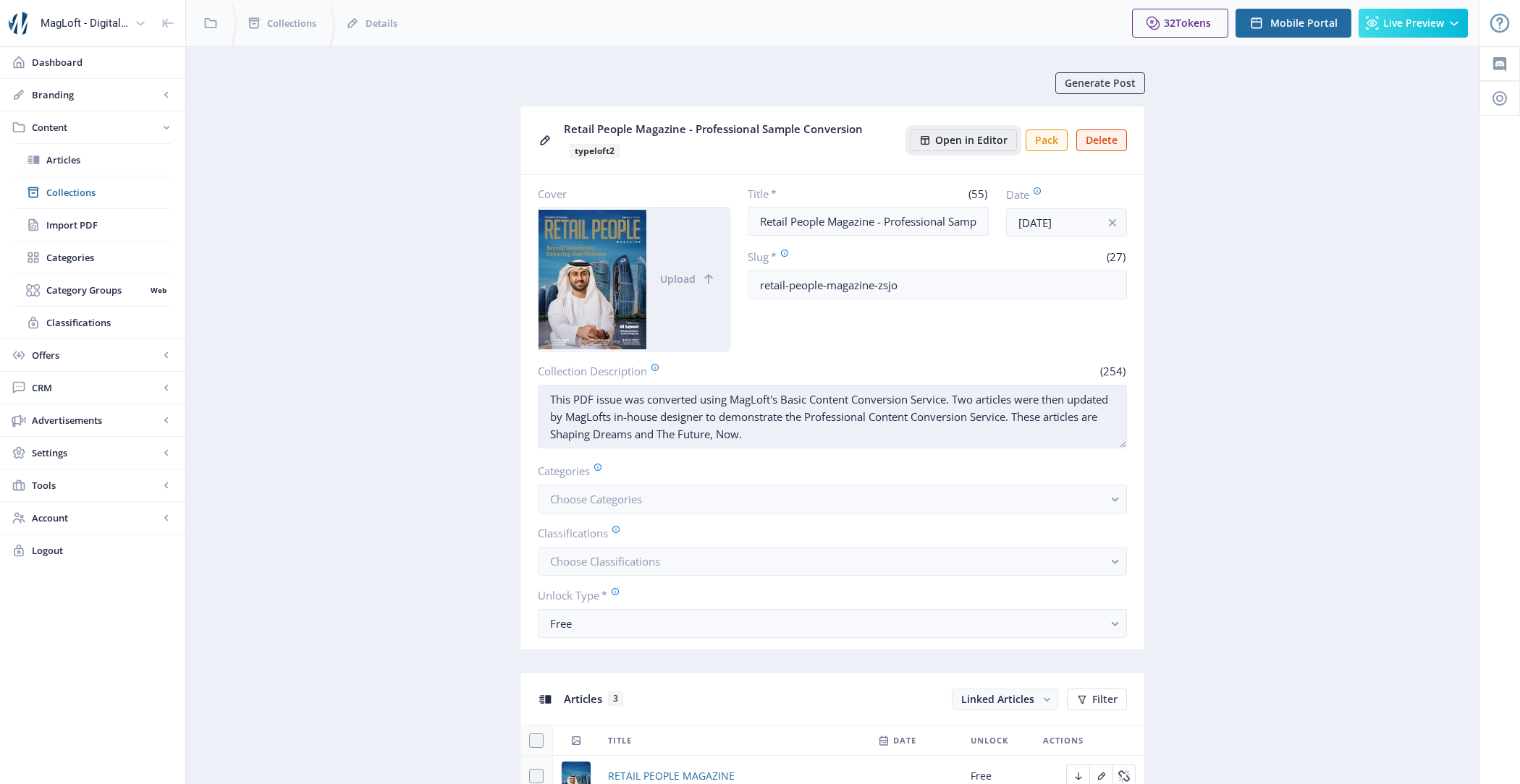
scroll to position [22, 0]
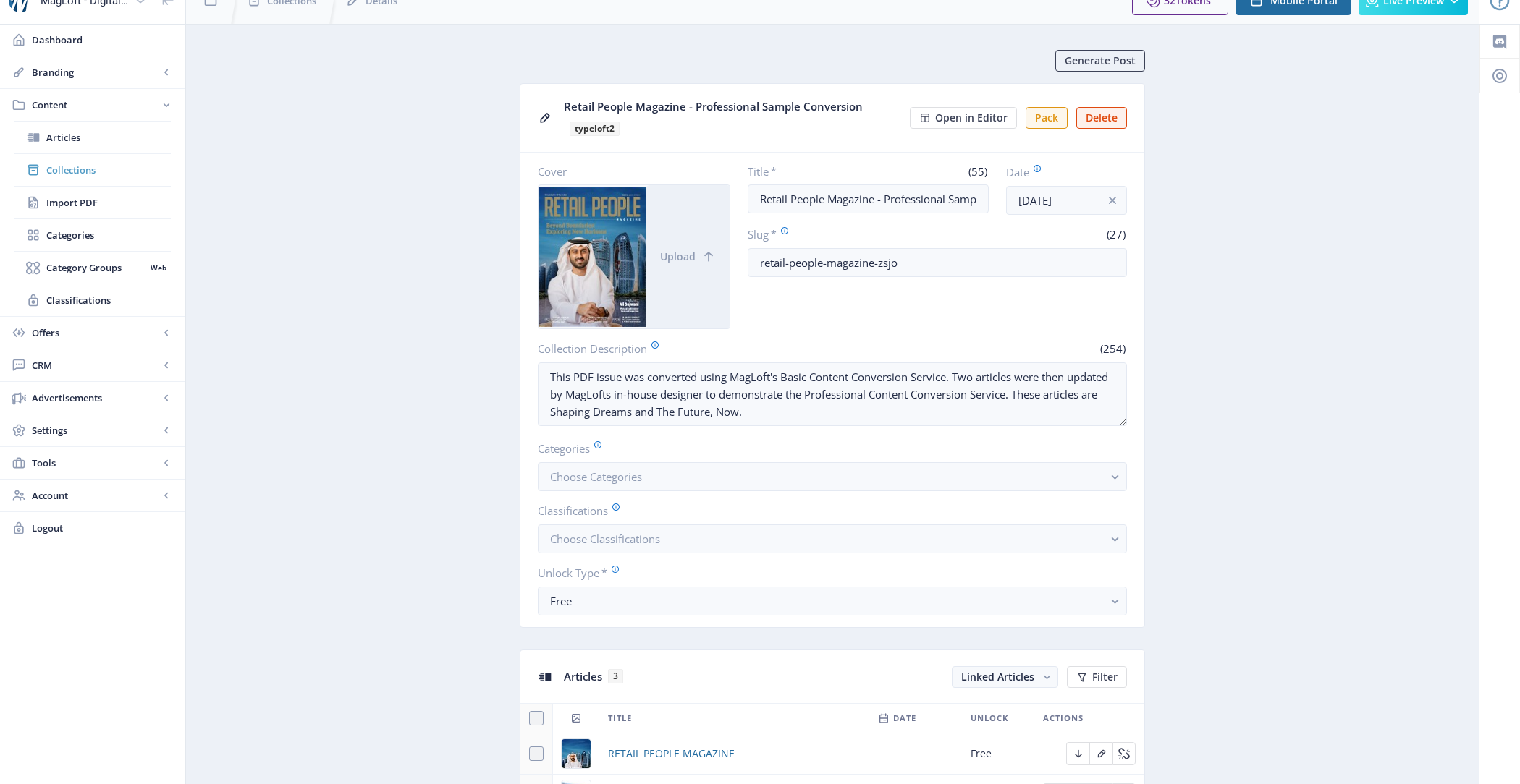
click at [126, 169] on span "Collections" at bounding box center [109, 171] width 125 height 15
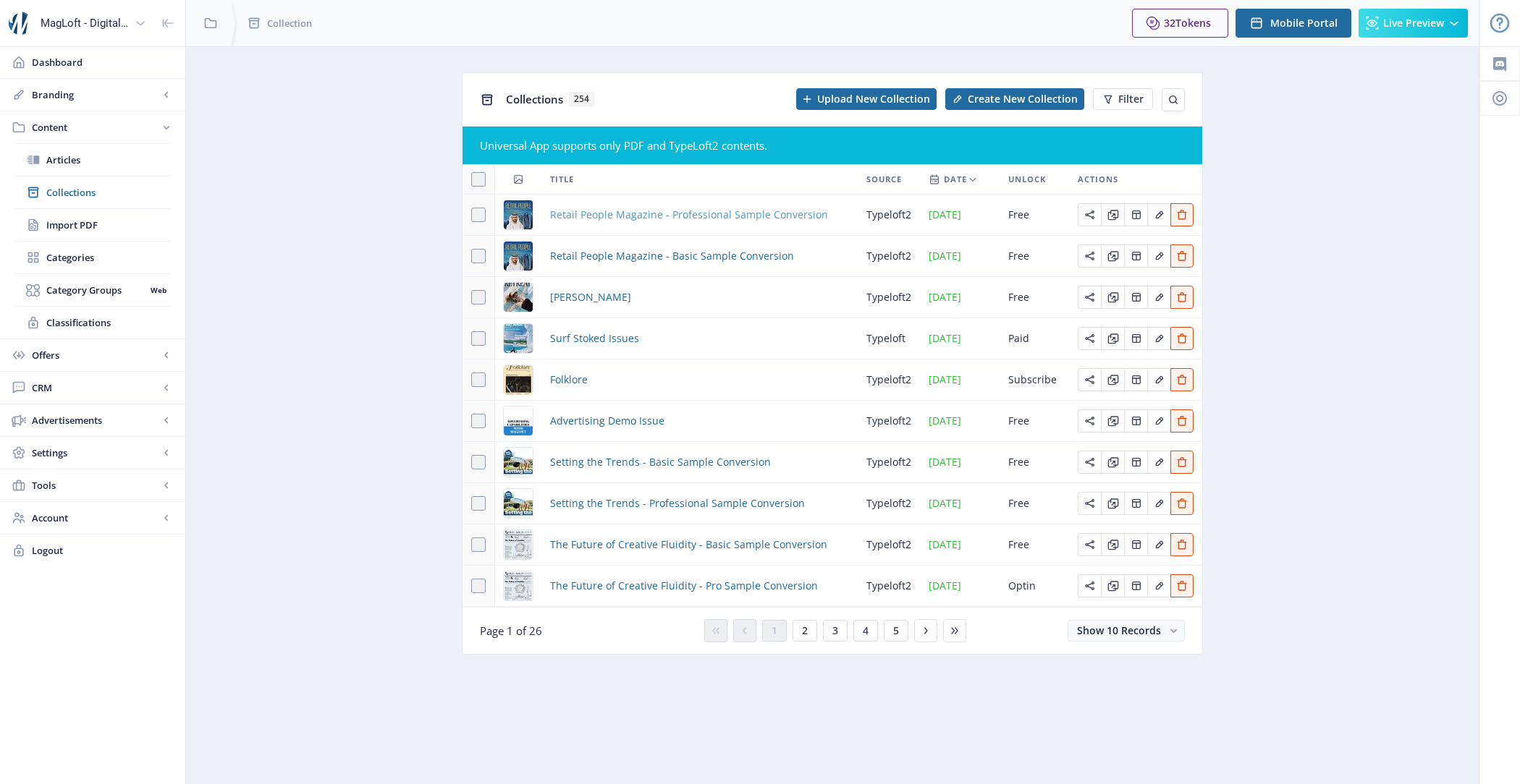
click at [757, 218] on span "Retail People Magazine - Professional Sample Conversion" at bounding box center [689, 215] width 278 height 18
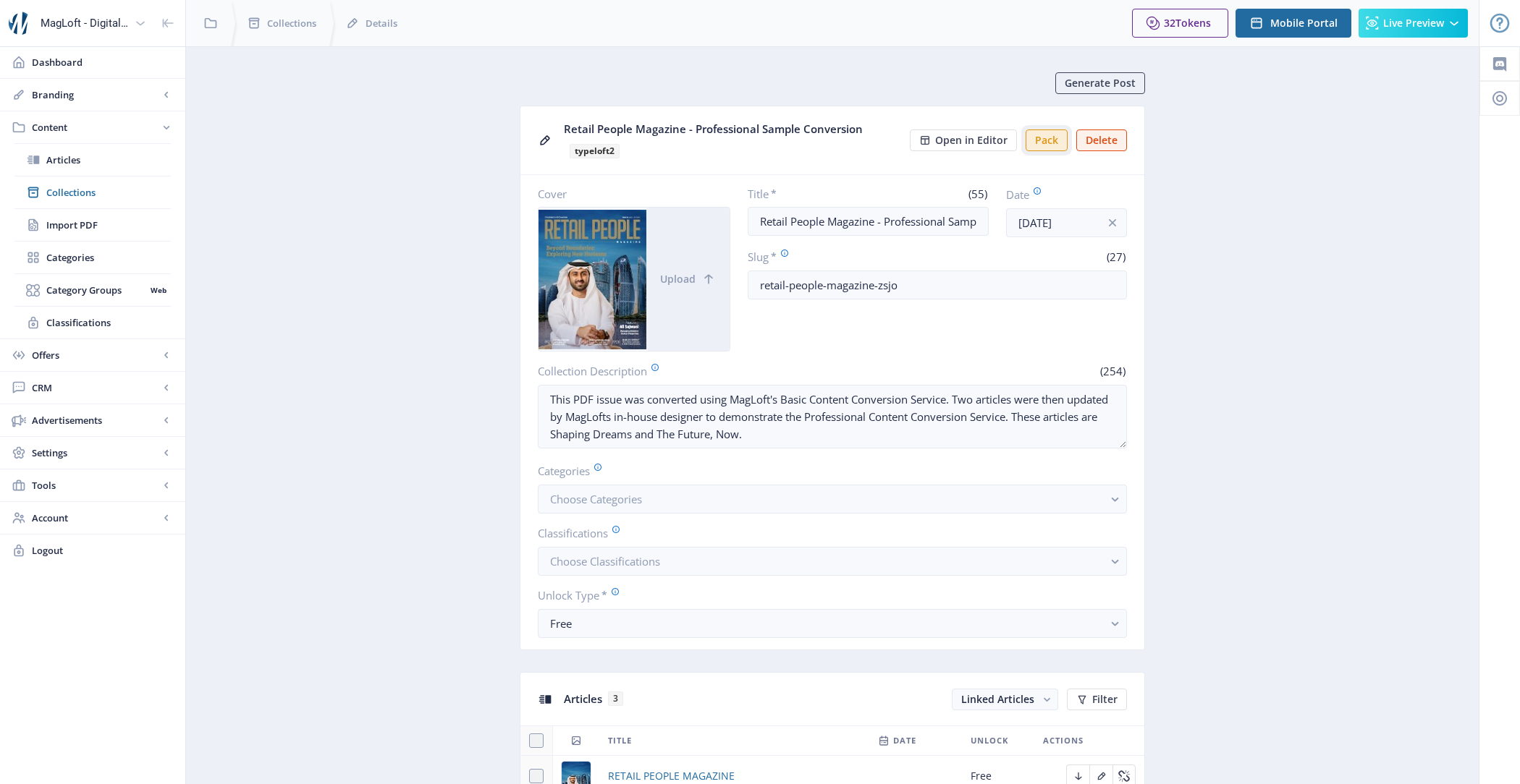
click at [1051, 148] on button "Pack" at bounding box center [1047, 140] width 42 height 21
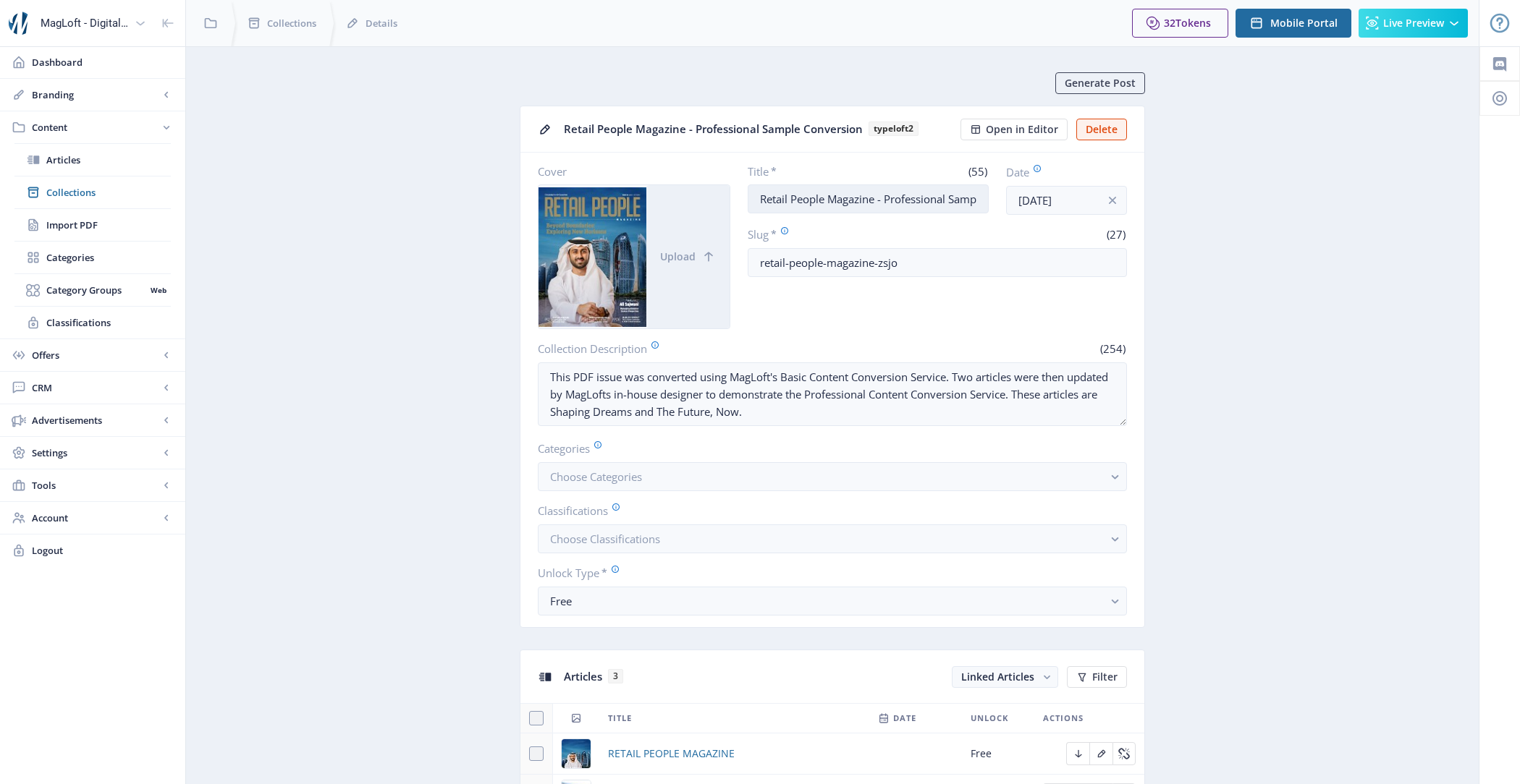
click at [827, 196] on input "Retail People Magazine - Professional Sample Conversion" at bounding box center [869, 199] width 242 height 29
